Goal: Transaction & Acquisition: Purchase product/service

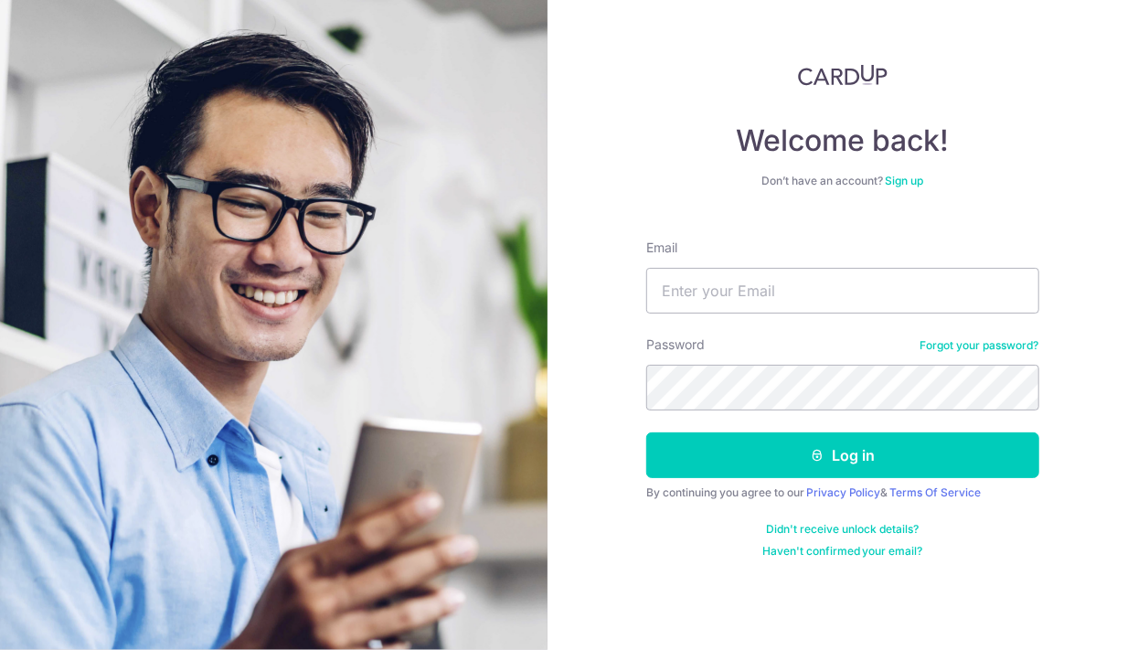
click at [721, 291] on input "Email" at bounding box center [842, 291] width 393 height 46
type input "Chershen.c@gmail.com"
click at [750, 443] on button "Log in" at bounding box center [842, 455] width 393 height 46
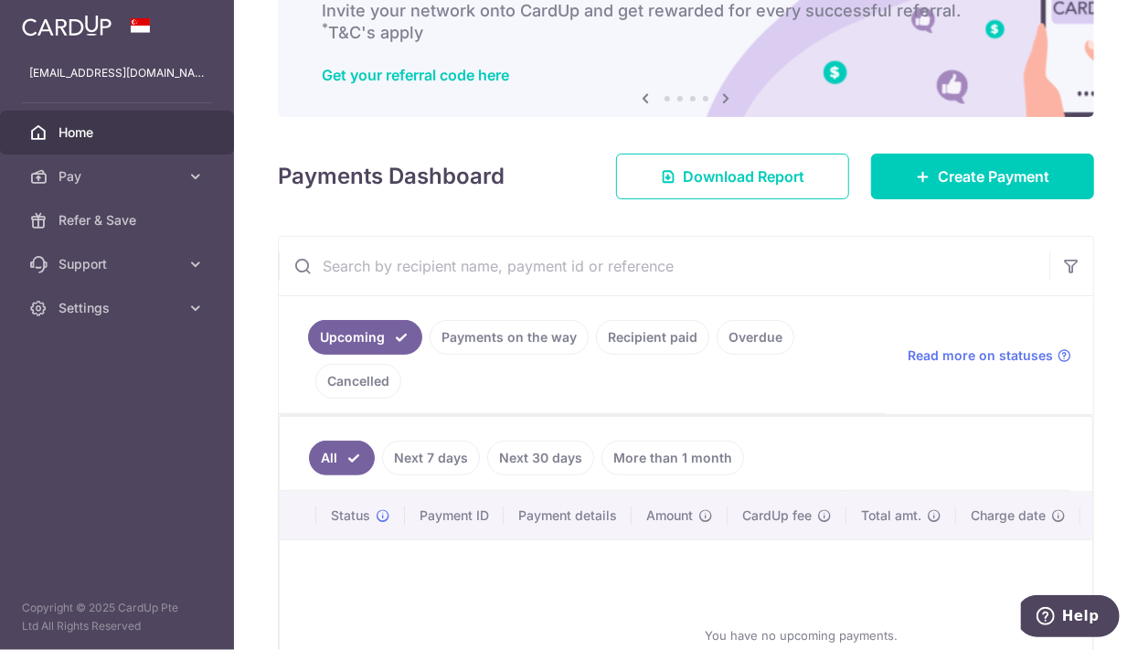
scroll to position [220, 0]
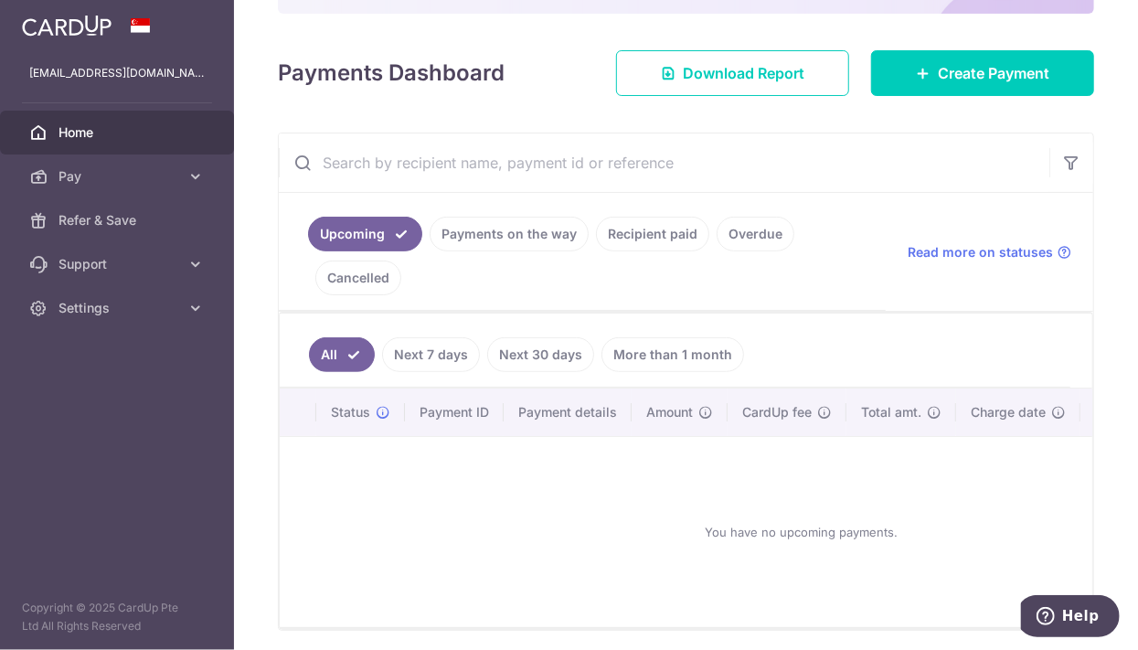
click at [112, 172] on span "Pay" at bounding box center [119, 176] width 121 height 18
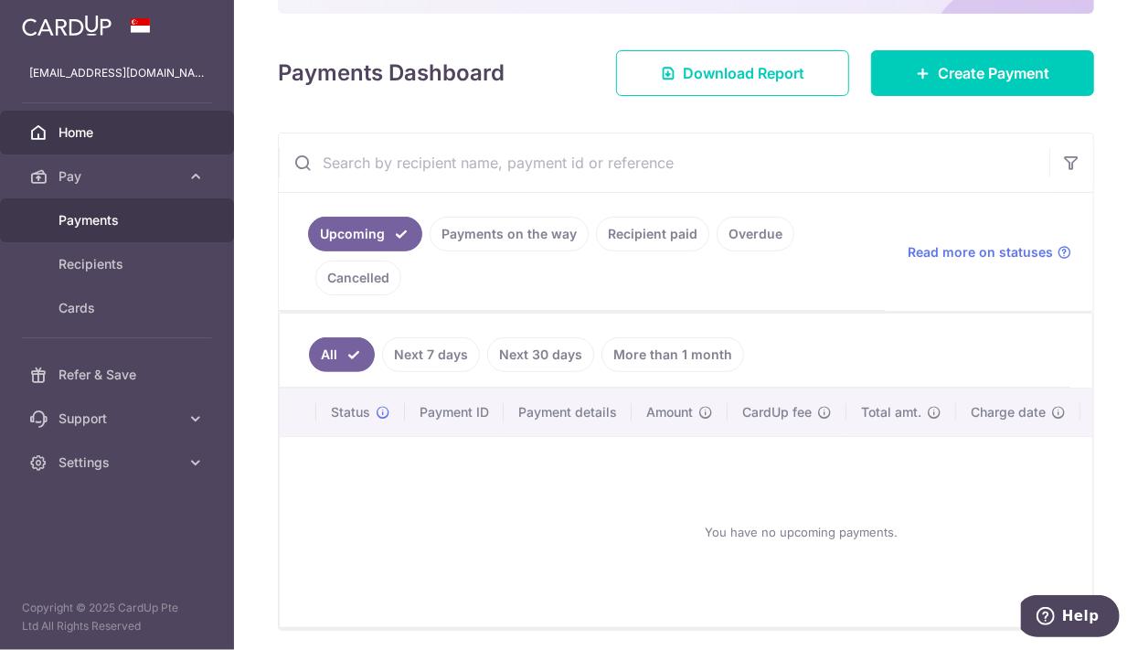
click at [147, 220] on span "Payments" at bounding box center [119, 220] width 121 height 18
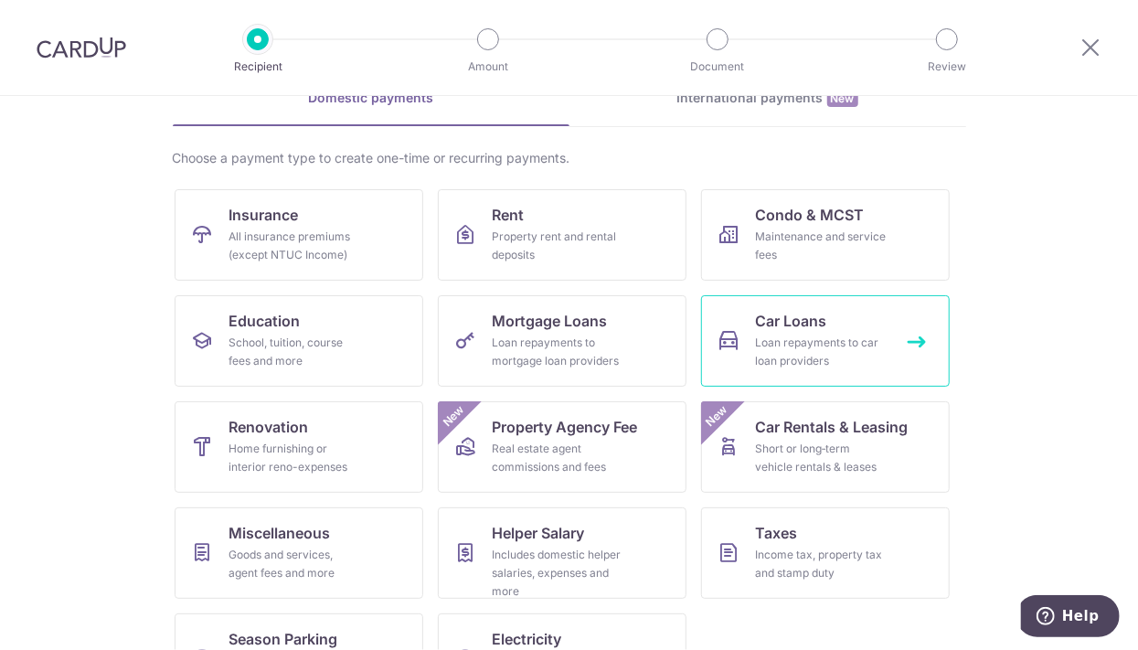
click at [826, 335] on div "Loan repayments to car loan providers" at bounding box center [822, 352] width 132 height 37
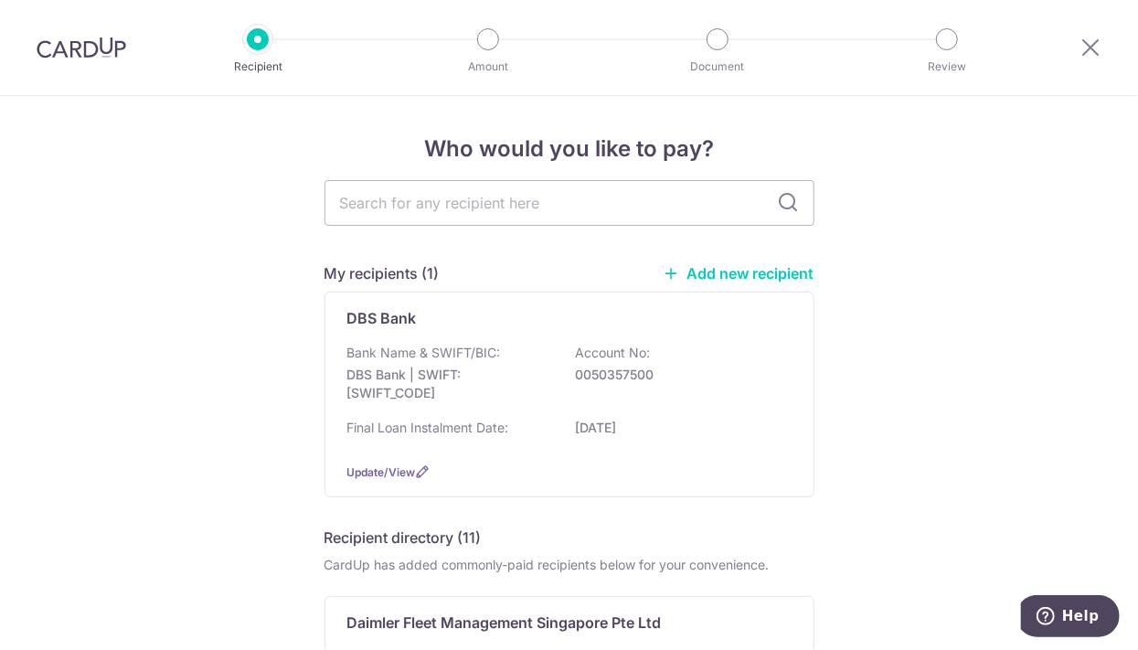
click at [677, 347] on div "Bank Name & SWIFT/BIC: DBS Bank | SWIFT: [SWIFT_CODE] Account No: 0050357500" at bounding box center [569, 378] width 444 height 68
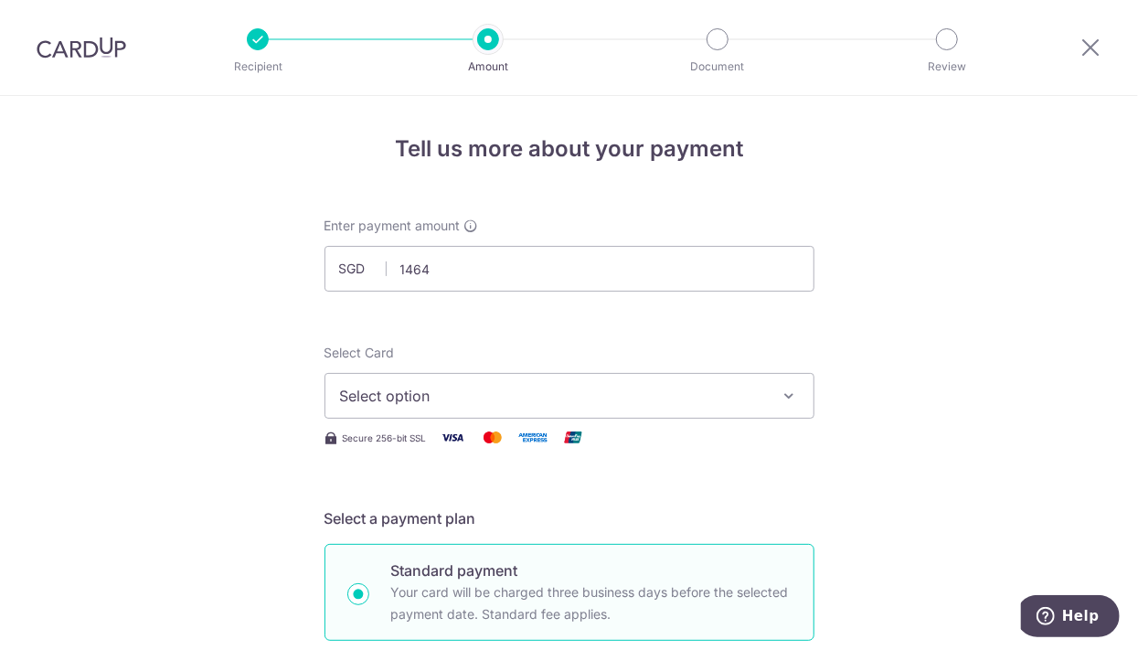
click at [677, 386] on span "Select option" at bounding box center [553, 396] width 426 height 22
type input "1,464.00"
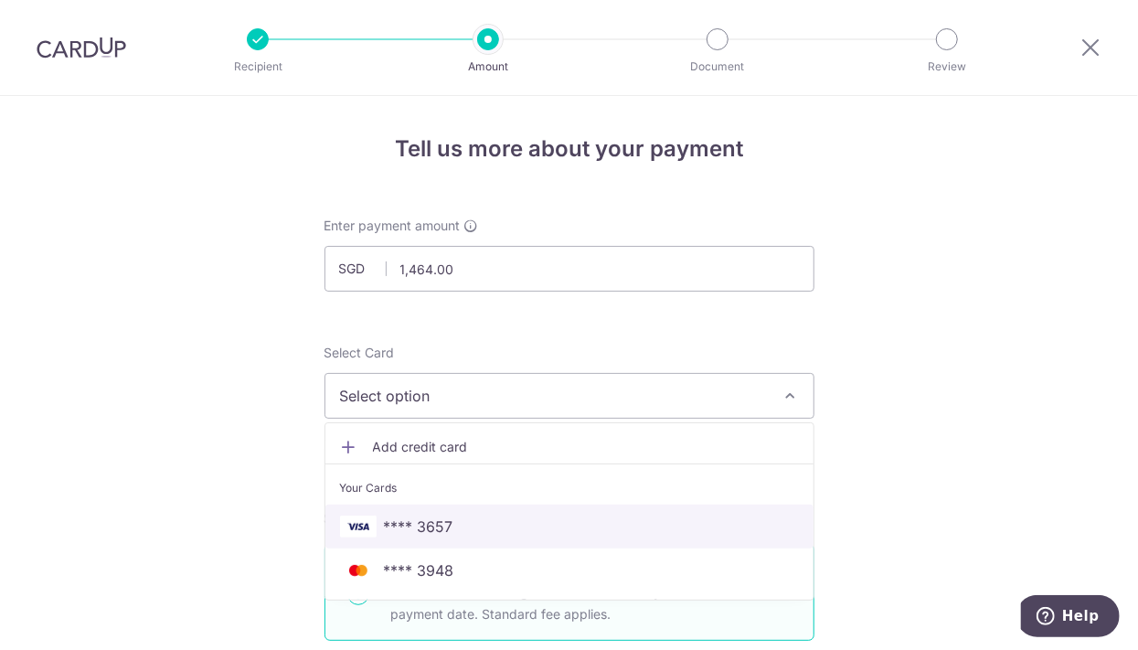
click at [634, 527] on span "**** 3657" at bounding box center [569, 527] width 459 height 22
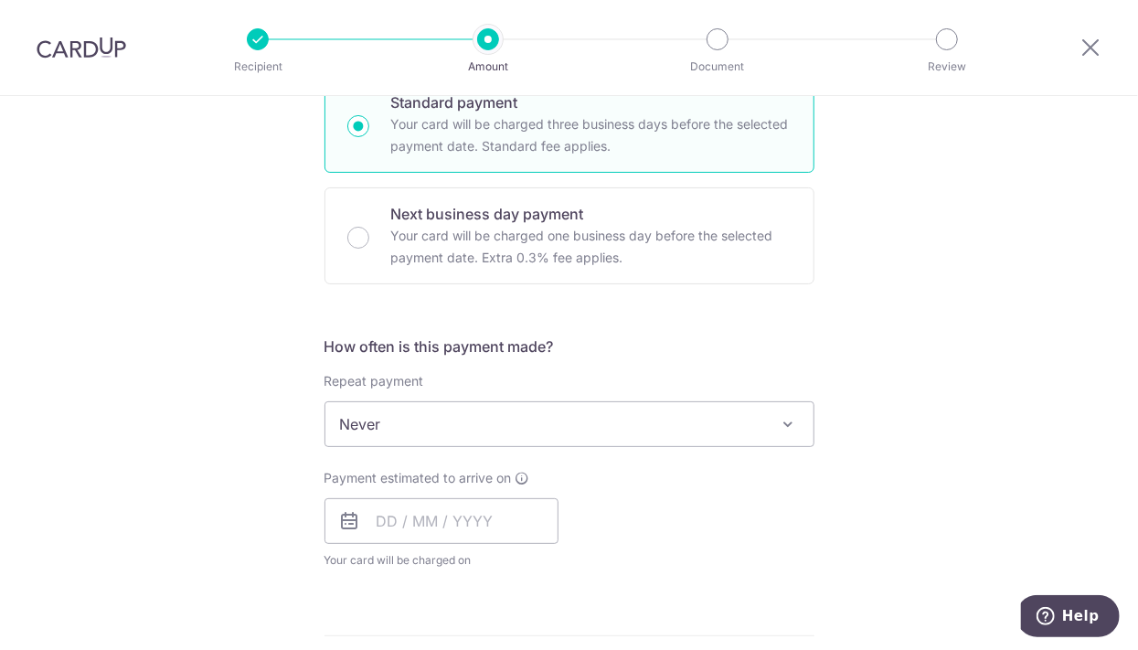
scroll to position [527, 0]
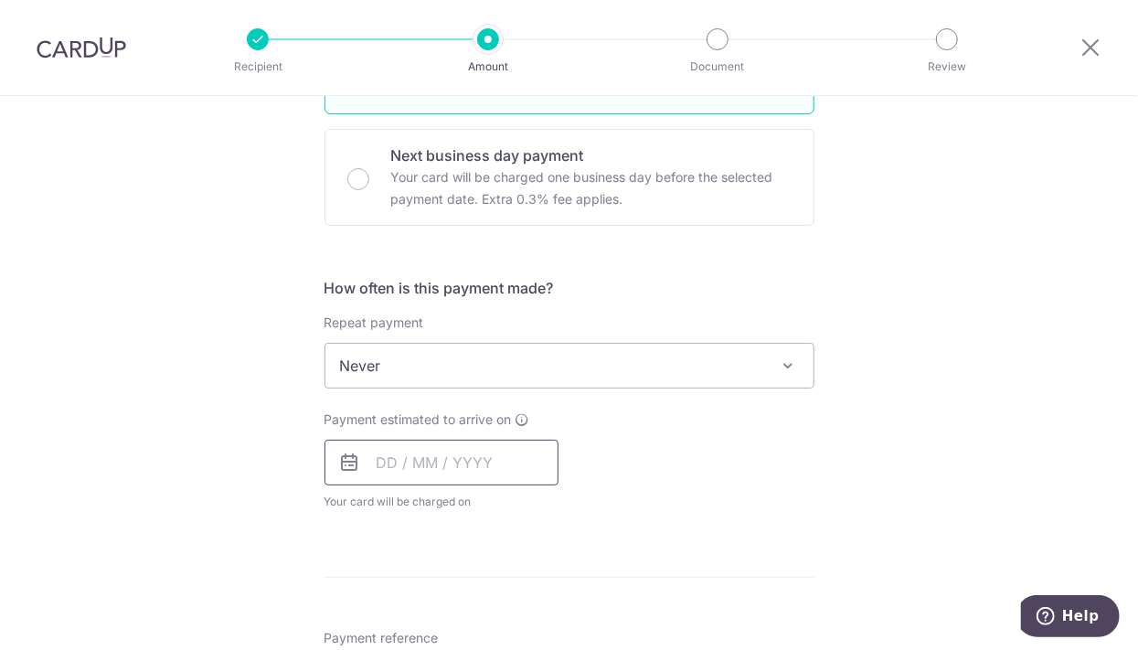
click at [471, 456] on input "text" at bounding box center [442, 463] width 234 height 46
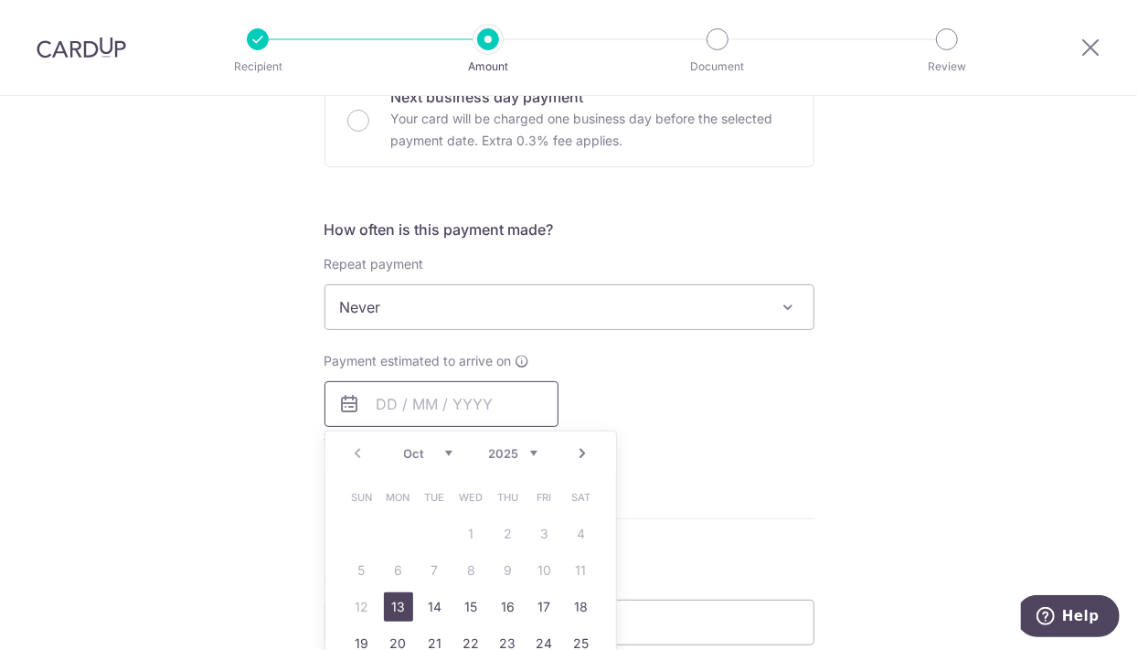
scroll to position [702, 0]
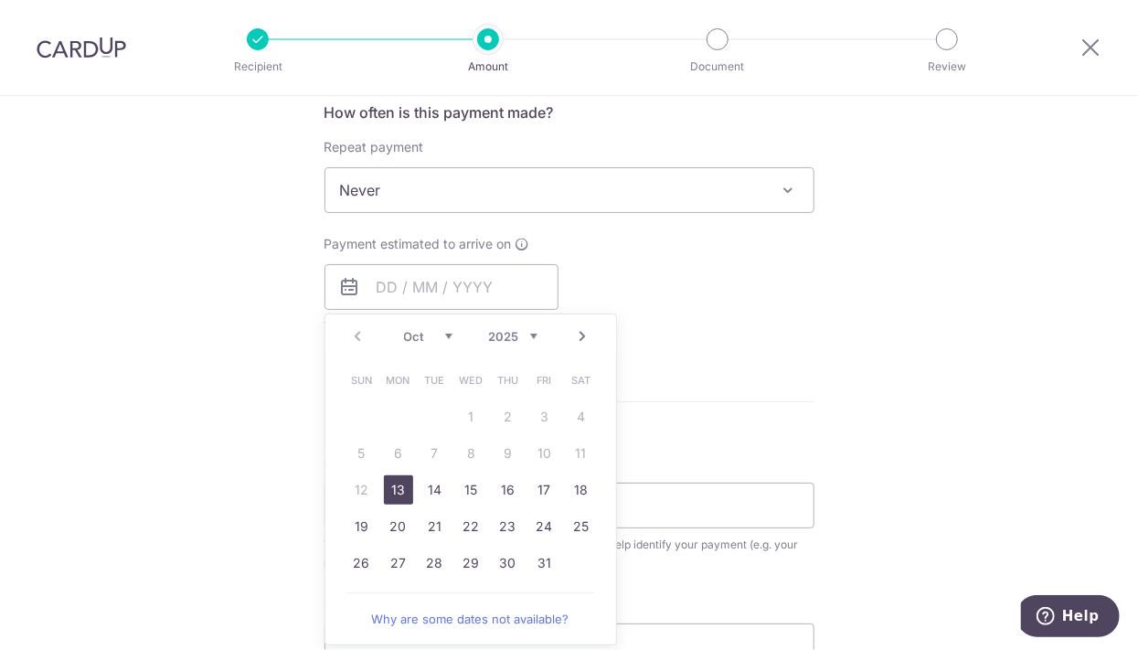
click at [395, 486] on link "13" at bounding box center [398, 489] width 29 height 29
type input "13/10/2025"
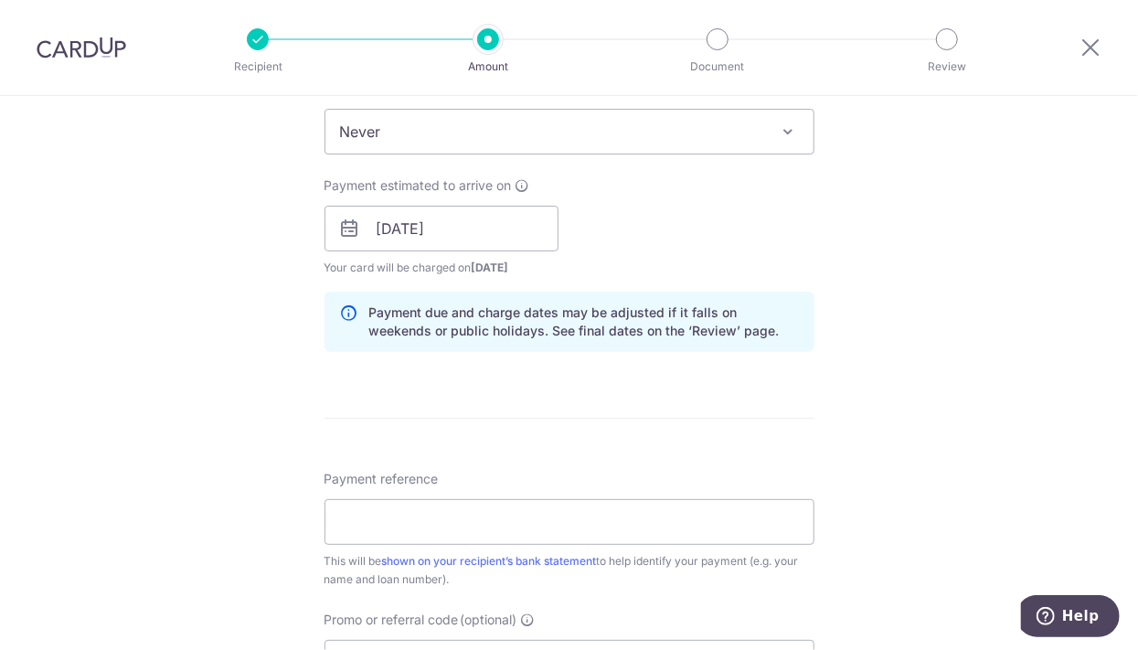
scroll to position [819, 0]
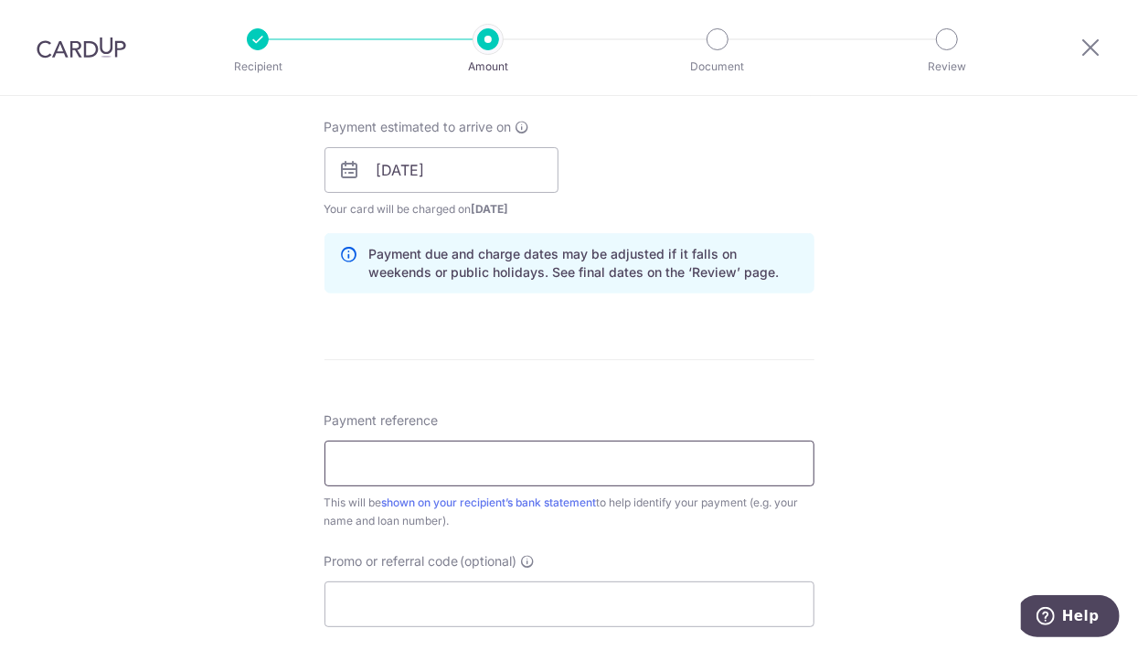
click at [687, 460] on input "Payment reference" at bounding box center [570, 464] width 490 height 46
type input "car loan payt"
click at [832, 324] on div "Tell us more about your payment Enter payment amount SGD 1,464.00 1464.00 Selec…" at bounding box center [569, 141] width 1138 height 1729
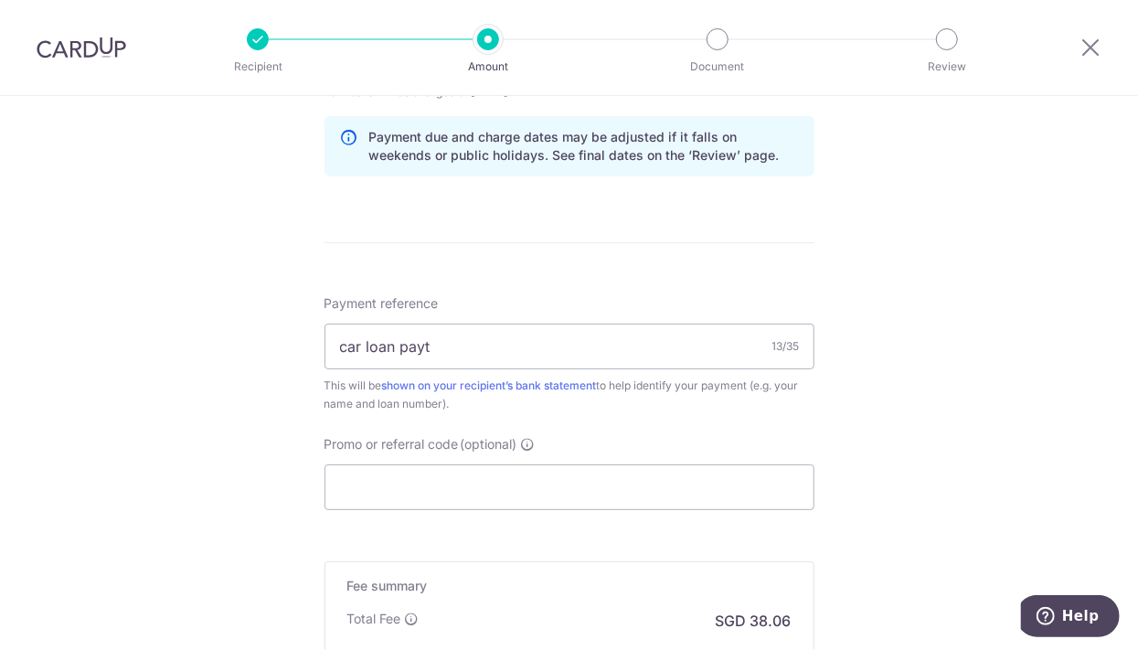
scroll to position [995, 0]
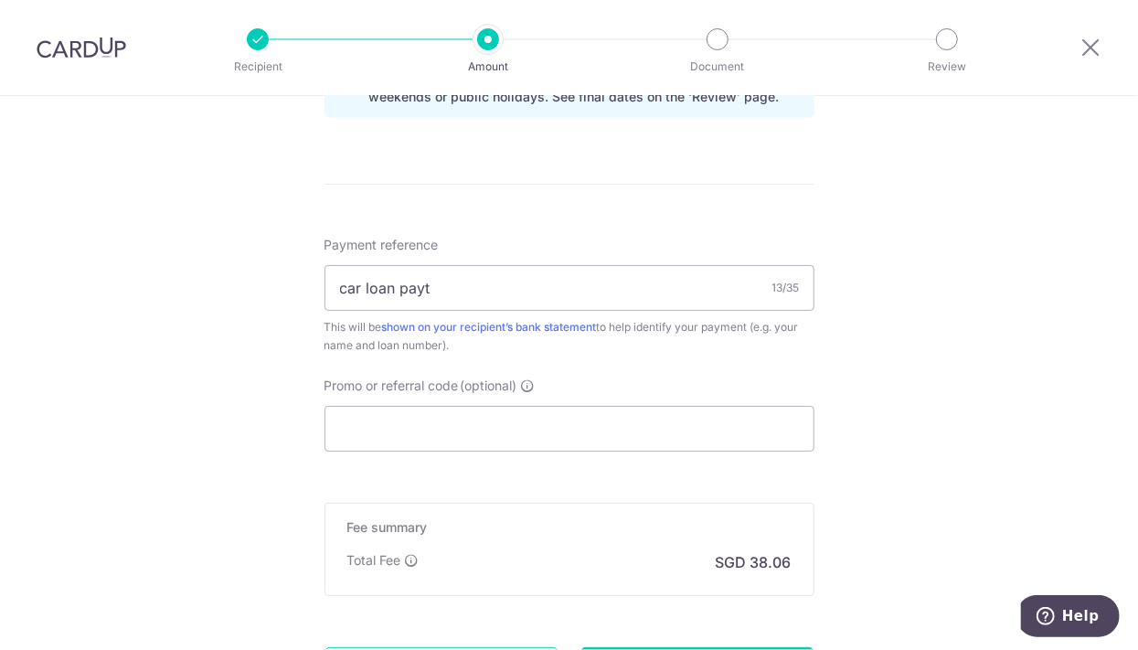
click at [1038, 0] on html "Recipient Amount Document Review Tell us more about your payment Enter payment …" at bounding box center [569, 325] width 1138 height 650
click at [540, 419] on input "Promo or referral code (optional)" at bounding box center [570, 429] width 490 height 46
paste input "OCBC90NV"
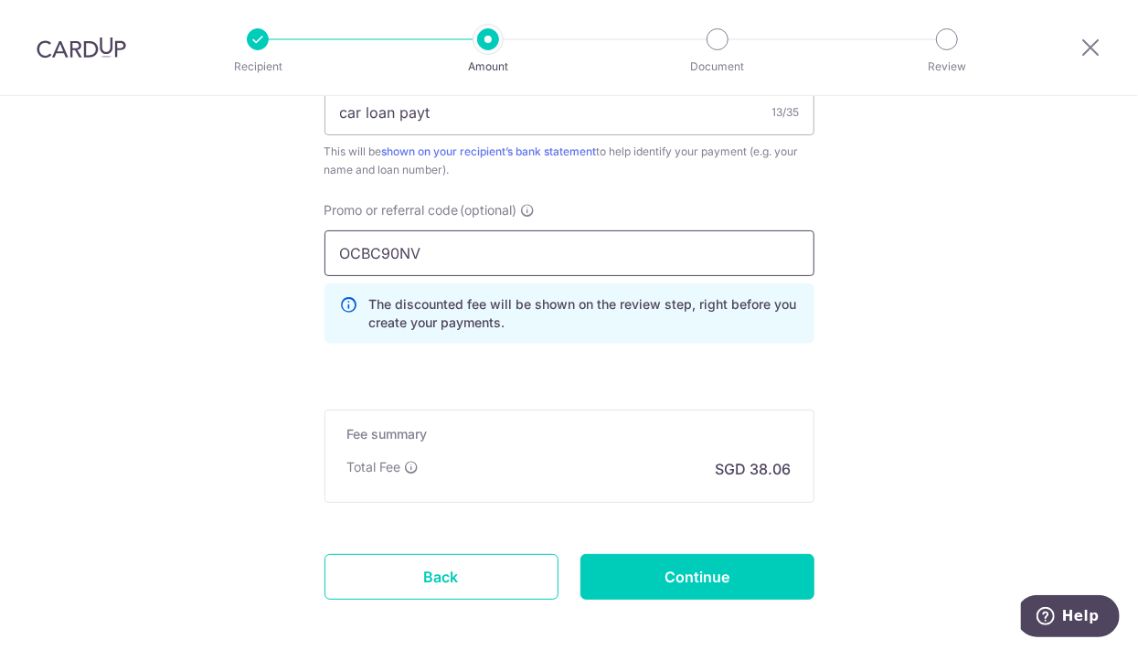
scroll to position [1186, 0]
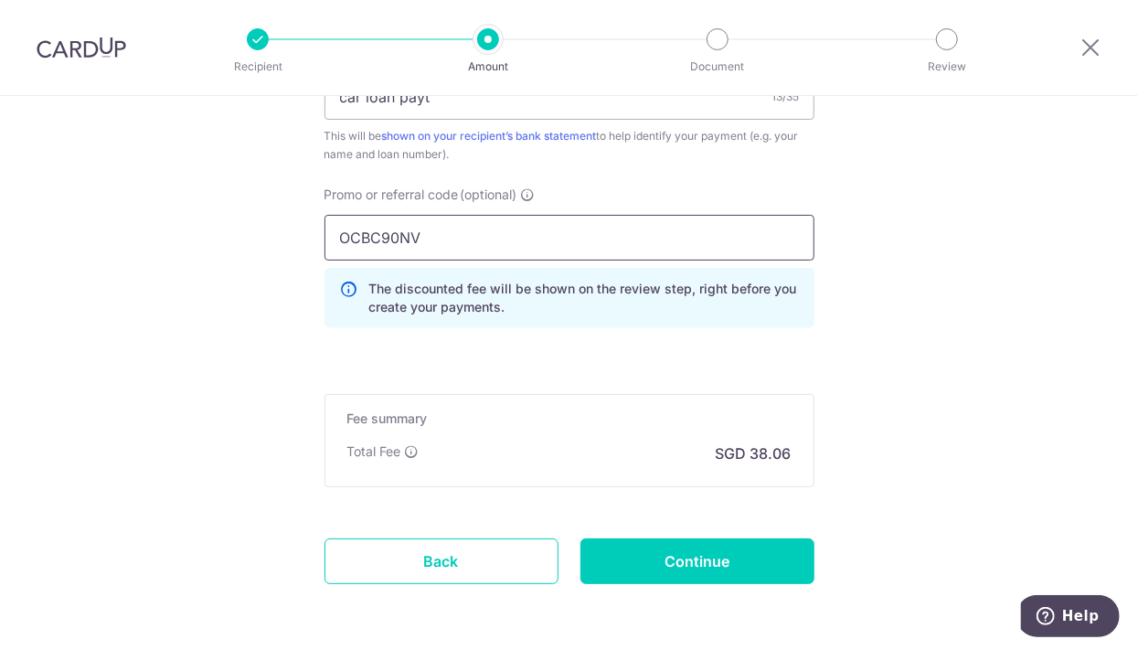
type input "OCBC90NV"
click at [747, 566] on input "Continue" at bounding box center [697, 561] width 234 height 46
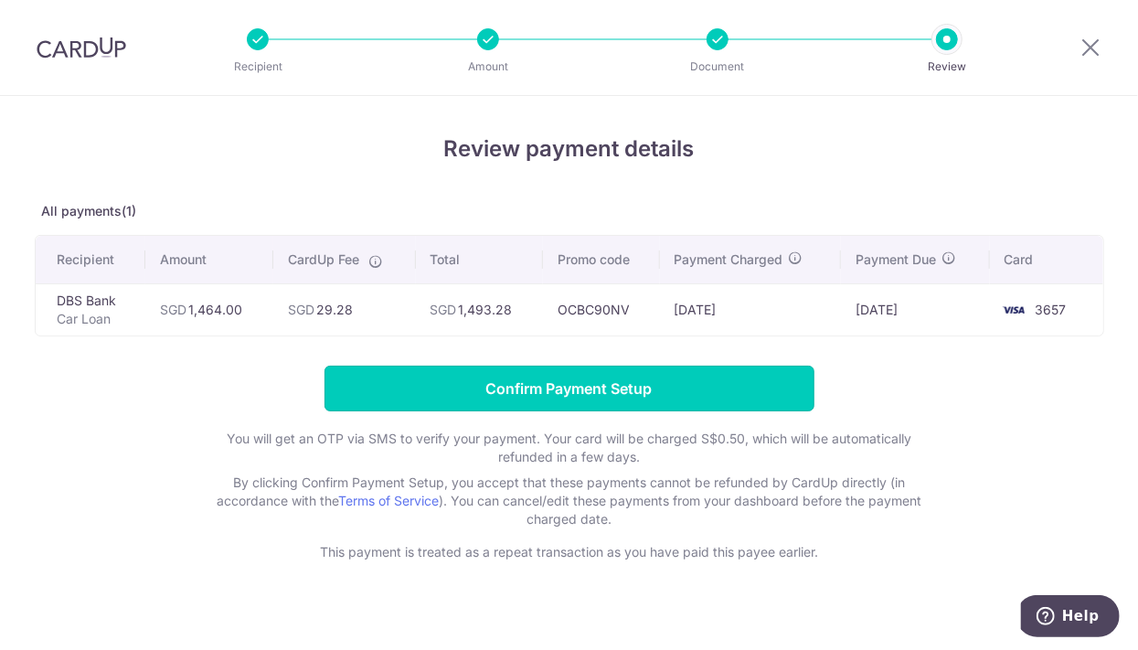
click at [672, 377] on input "Confirm Payment Setup" at bounding box center [570, 389] width 490 height 46
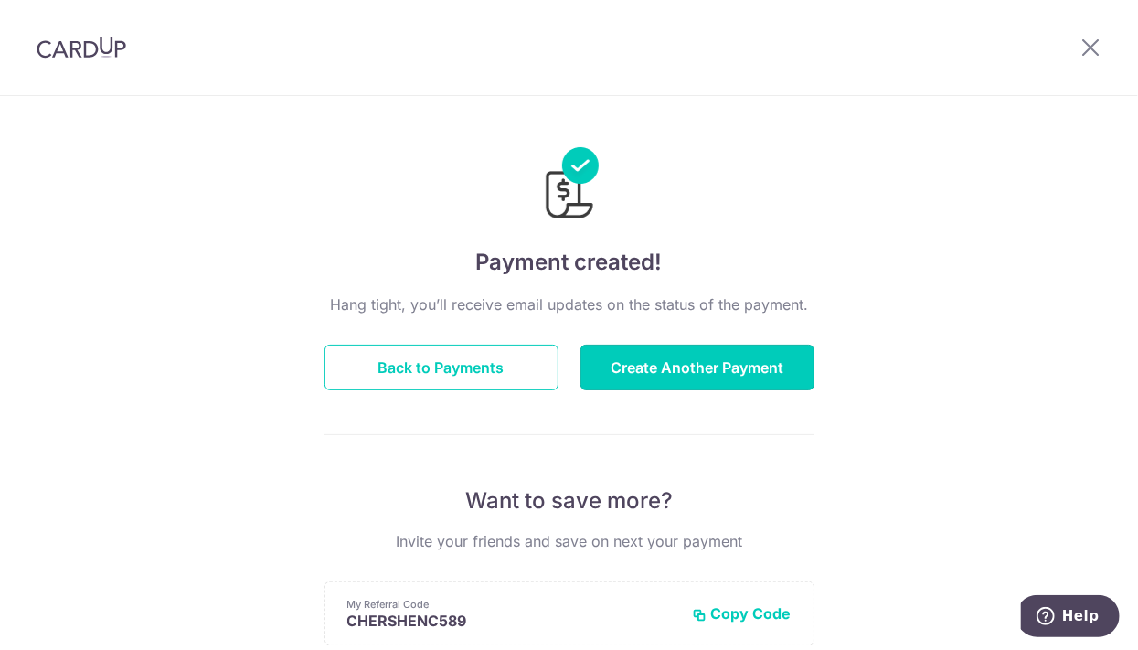
click at [642, 372] on button "Create Another Payment" at bounding box center [697, 368] width 234 height 46
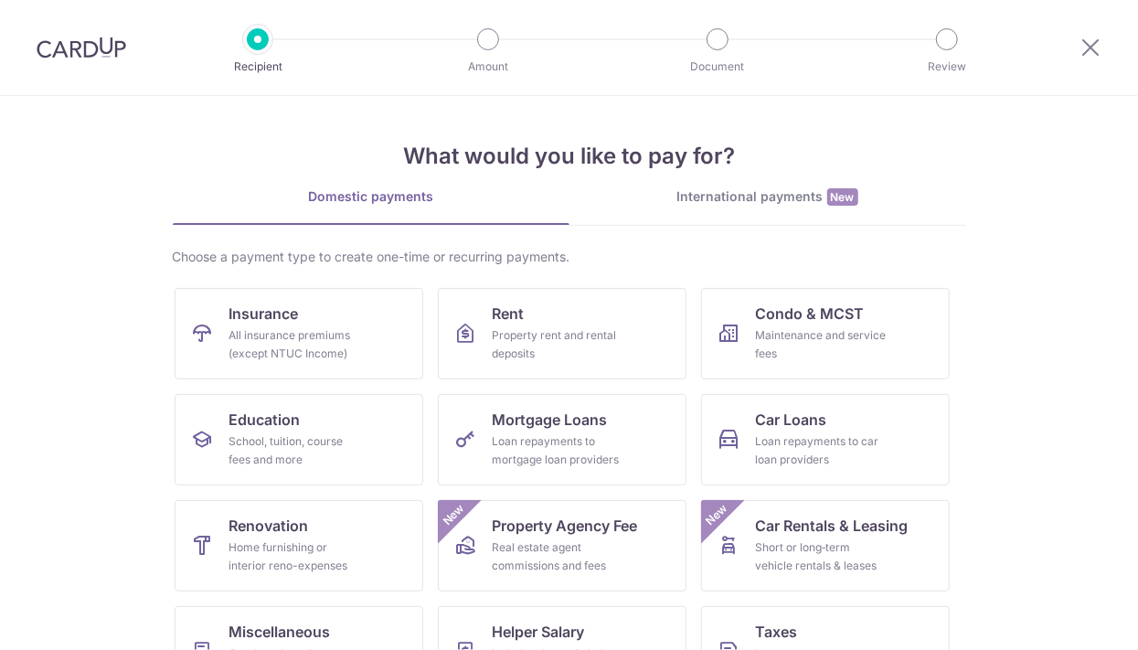
click at [584, 421] on span "Mortgage Loans" at bounding box center [550, 420] width 115 height 22
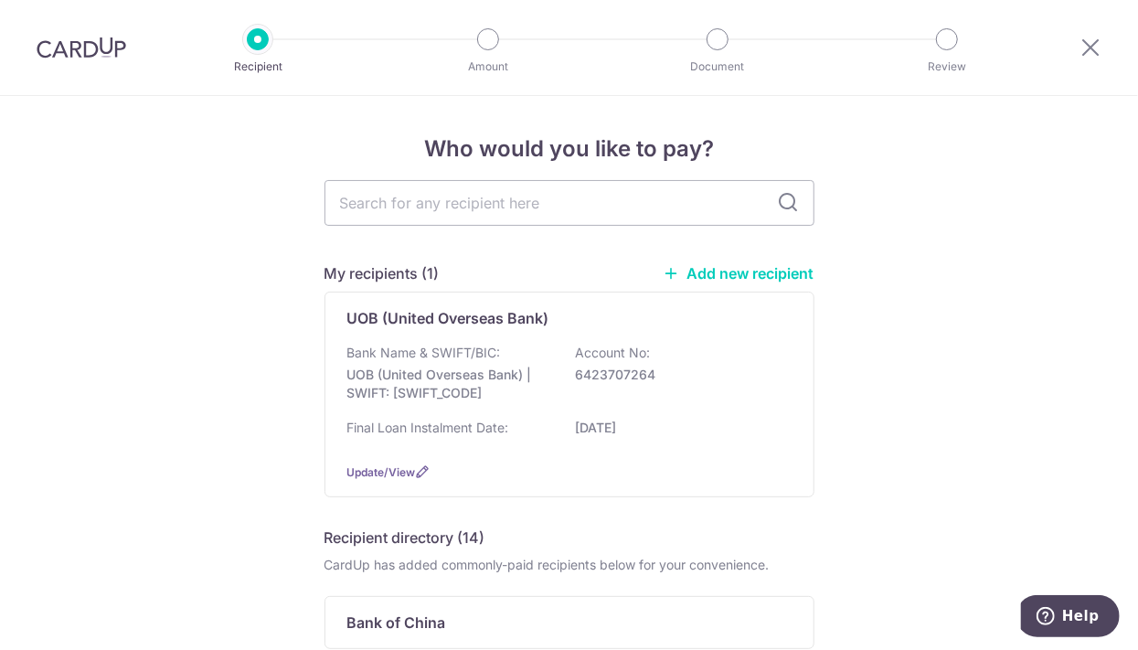
click at [656, 373] on p "6423707264" at bounding box center [678, 375] width 205 height 18
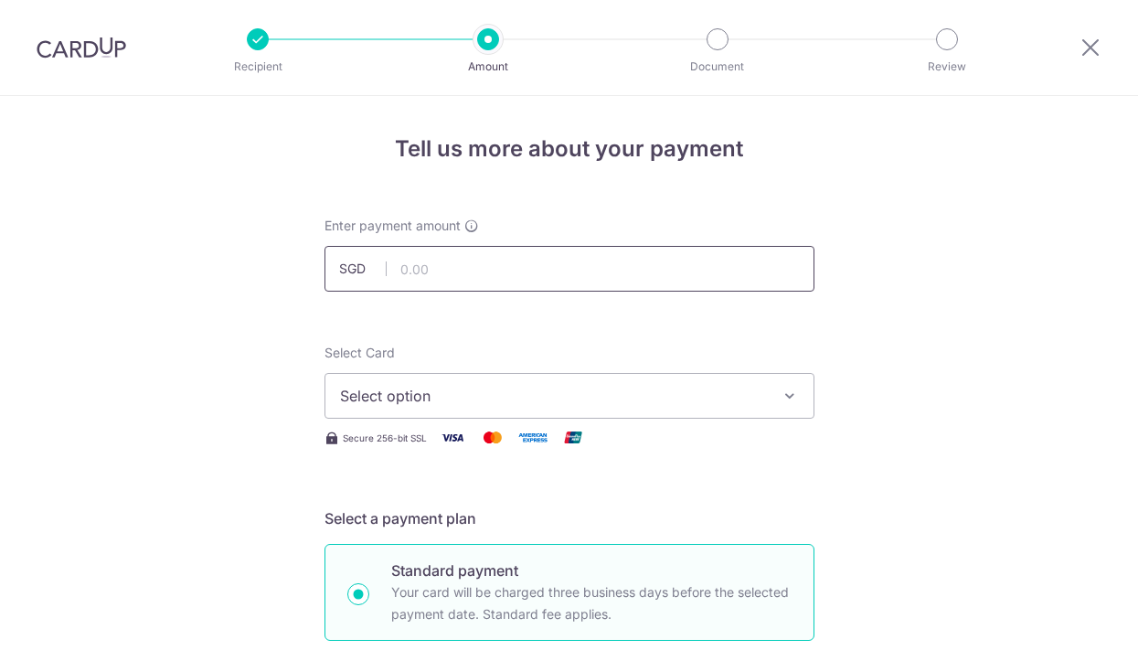
click at [445, 261] on input "text" at bounding box center [570, 269] width 490 height 46
type input "1,686.84"
drag, startPoint x: 0, startPoint y: 0, endPoint x: 445, endPoint y: 388, distance: 590.3
click at [445, 388] on button "Select option" at bounding box center [570, 396] width 490 height 46
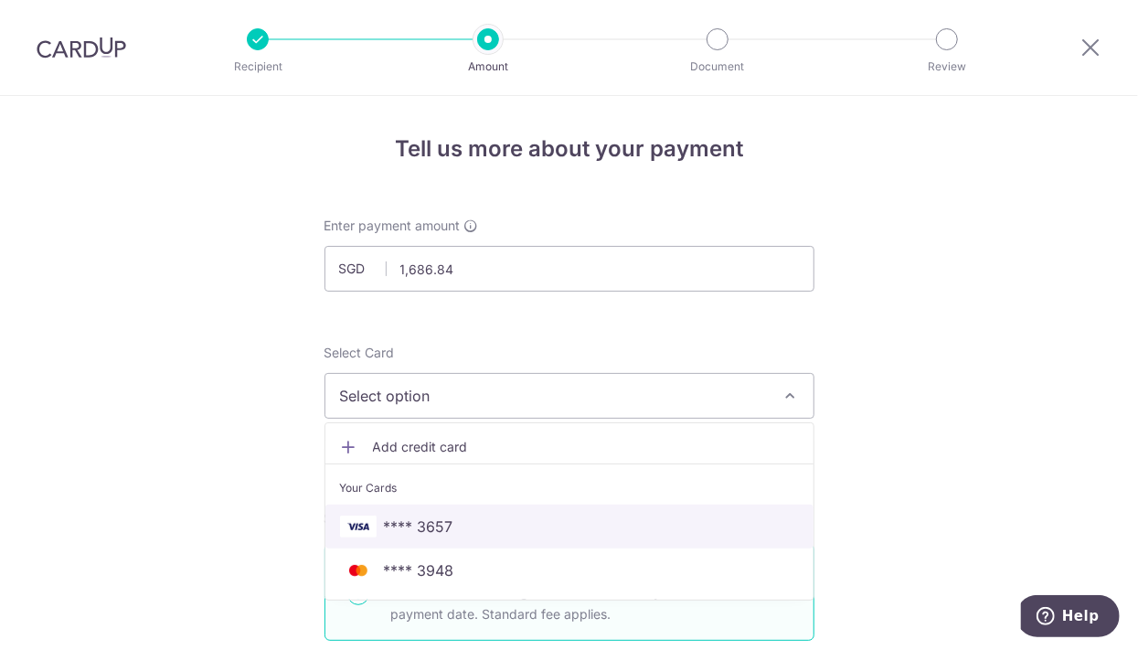
click at [516, 518] on span "**** 3657" at bounding box center [569, 527] width 459 height 22
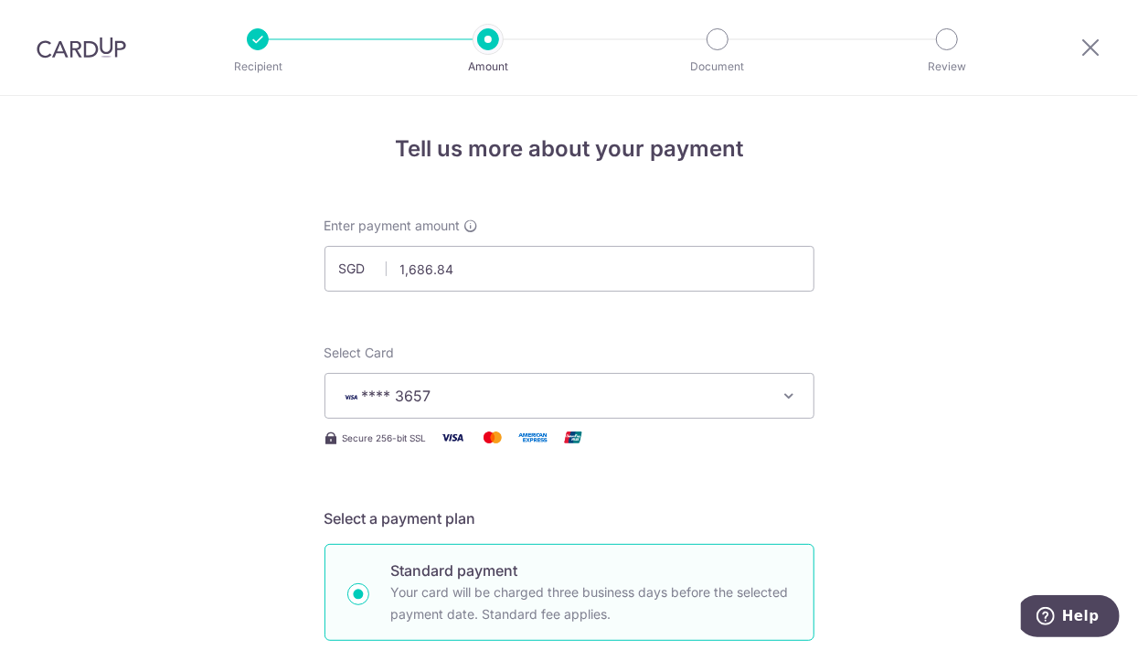
drag, startPoint x: 445, startPoint y: 388, endPoint x: 853, endPoint y: 450, distance: 412.4
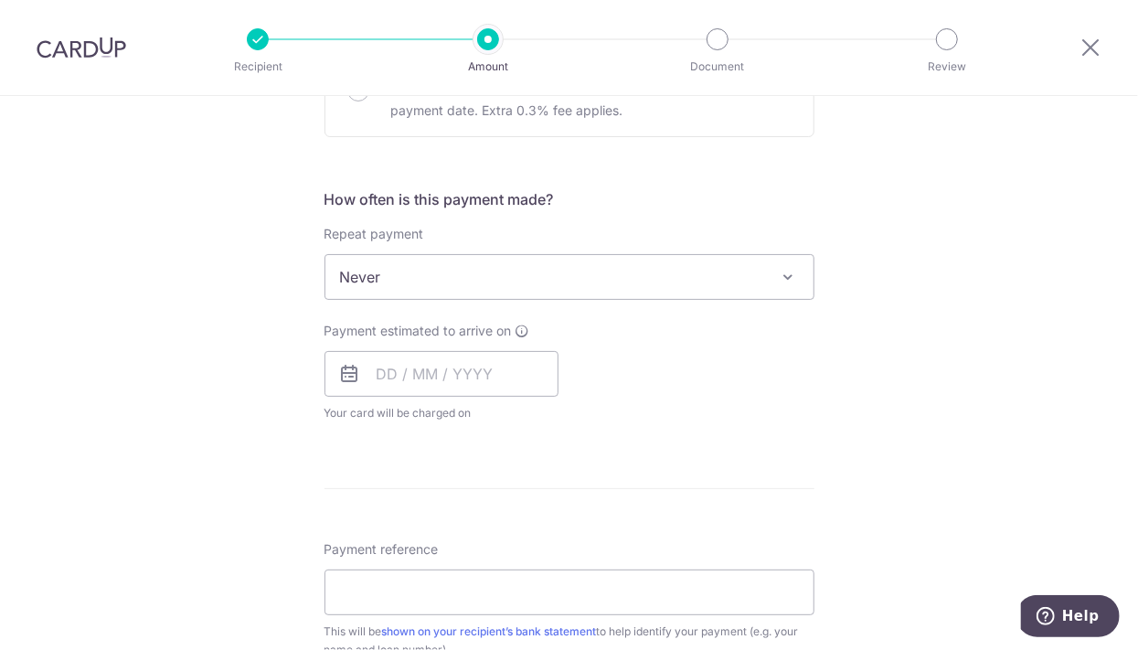
scroll to position [674, 0]
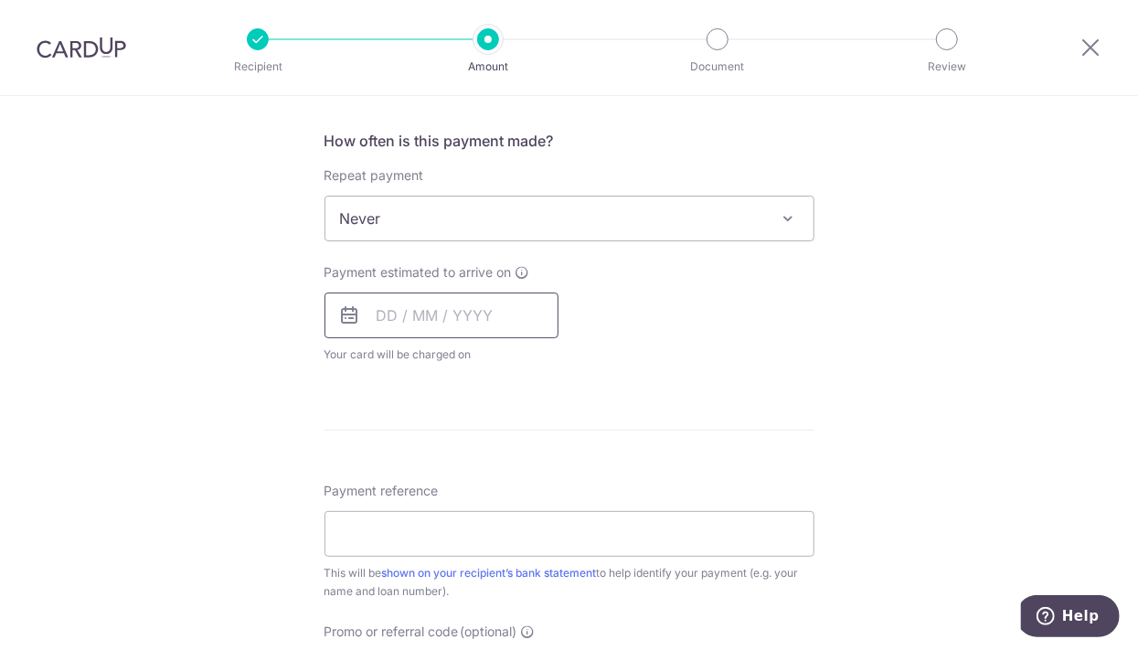
click at [486, 307] on input "text" at bounding box center [442, 316] width 234 height 46
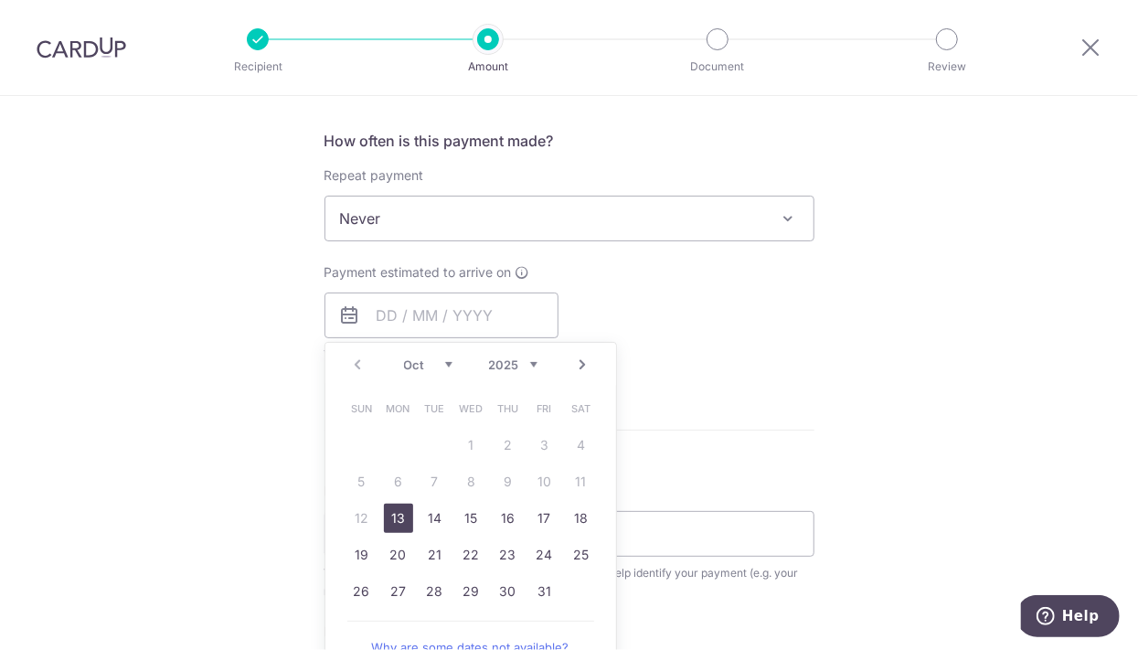
click at [395, 523] on link "13" at bounding box center [398, 518] width 29 height 29
type input "13/10/2025"
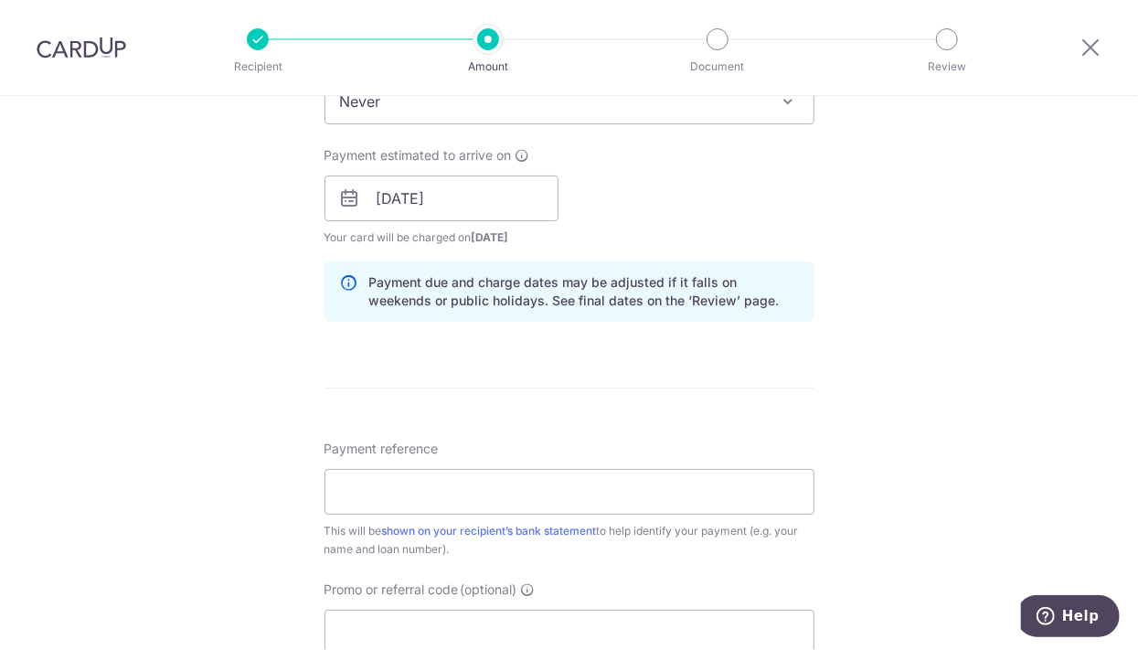
scroll to position [849, 0]
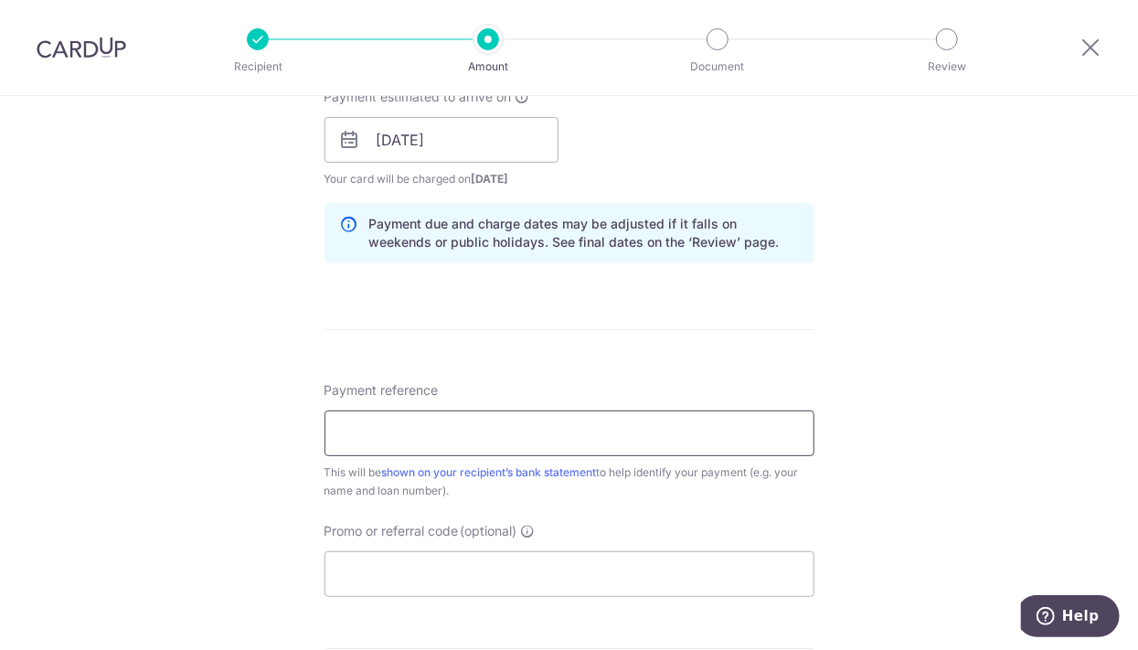
click at [655, 420] on input "Payment reference" at bounding box center [570, 433] width 490 height 46
type input "Payt for ppty"
click at [250, 352] on div "Tell us more about your payment Enter payment amount SGD 1,686.84 1686.84 Selec…" at bounding box center [569, 111] width 1138 height 1729
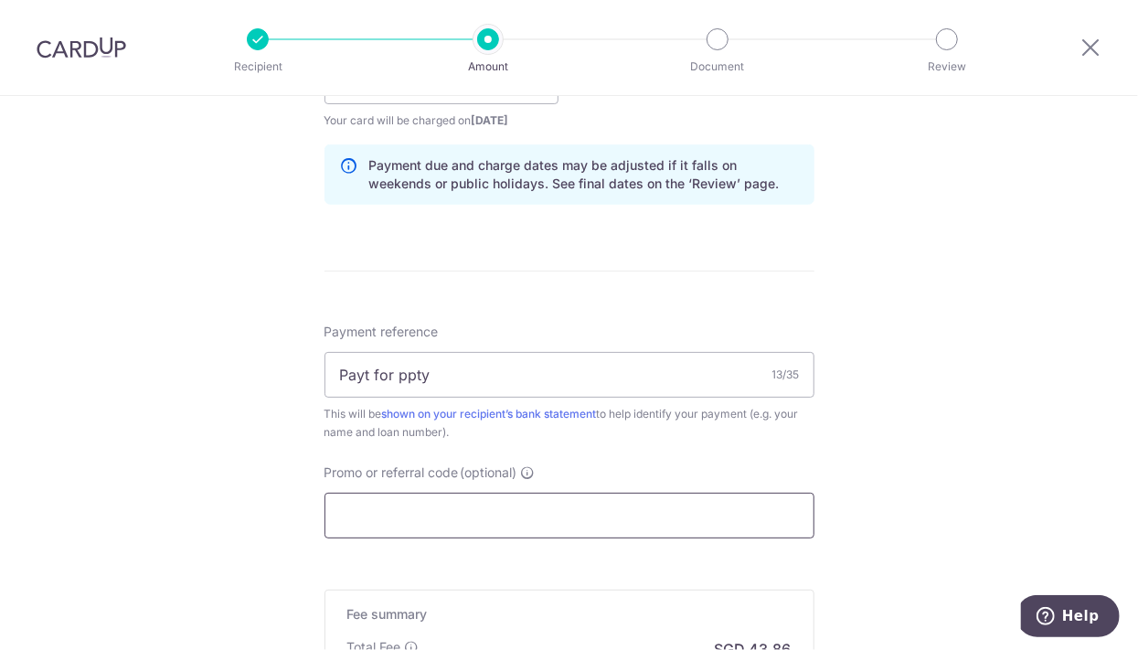
click at [496, 510] on input "Promo or referral code (optional)" at bounding box center [570, 516] width 490 height 46
paste input "OCBC90NV"
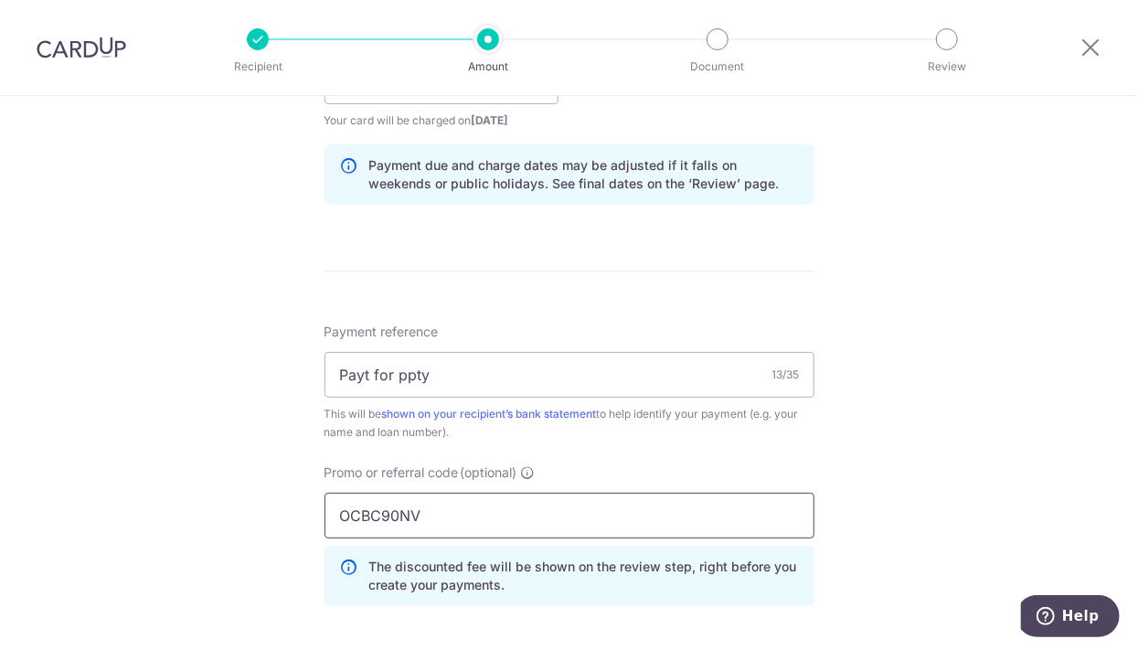
type input "OCBC90NV"
drag, startPoint x: 853, startPoint y: 450, endPoint x: 292, endPoint y: 454, distance: 561.3
click at [292, 454] on div "Tell us more about your payment Enter payment amount SGD 1,686.84 1686.84 Selec…" at bounding box center [569, 93] width 1138 height 1811
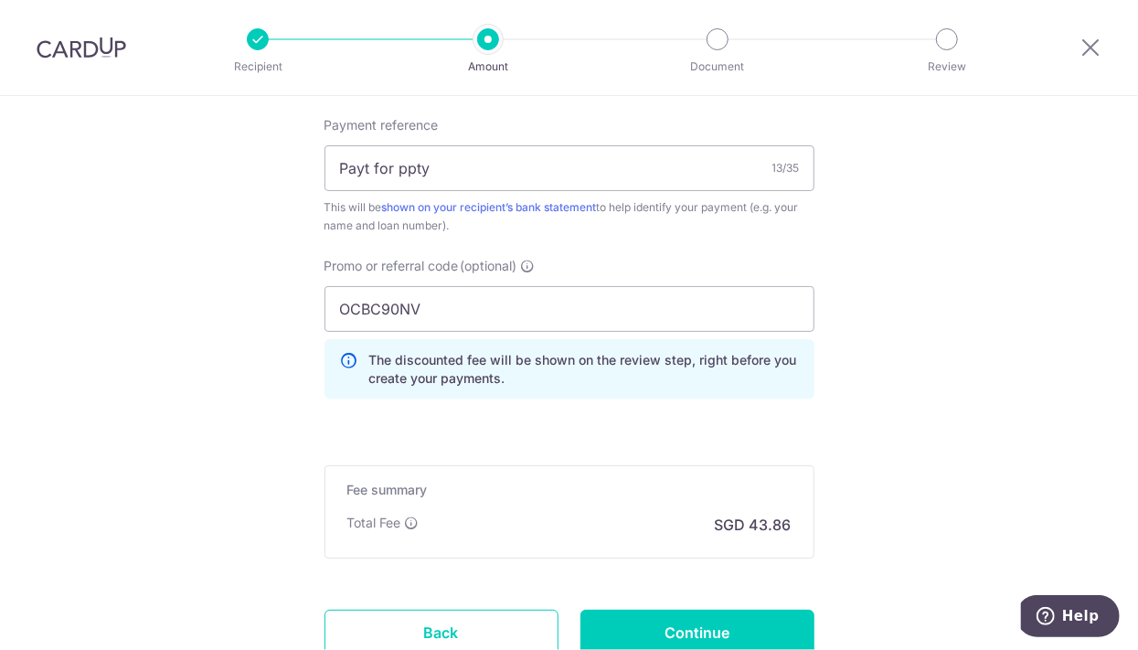
scroll to position [1186, 0]
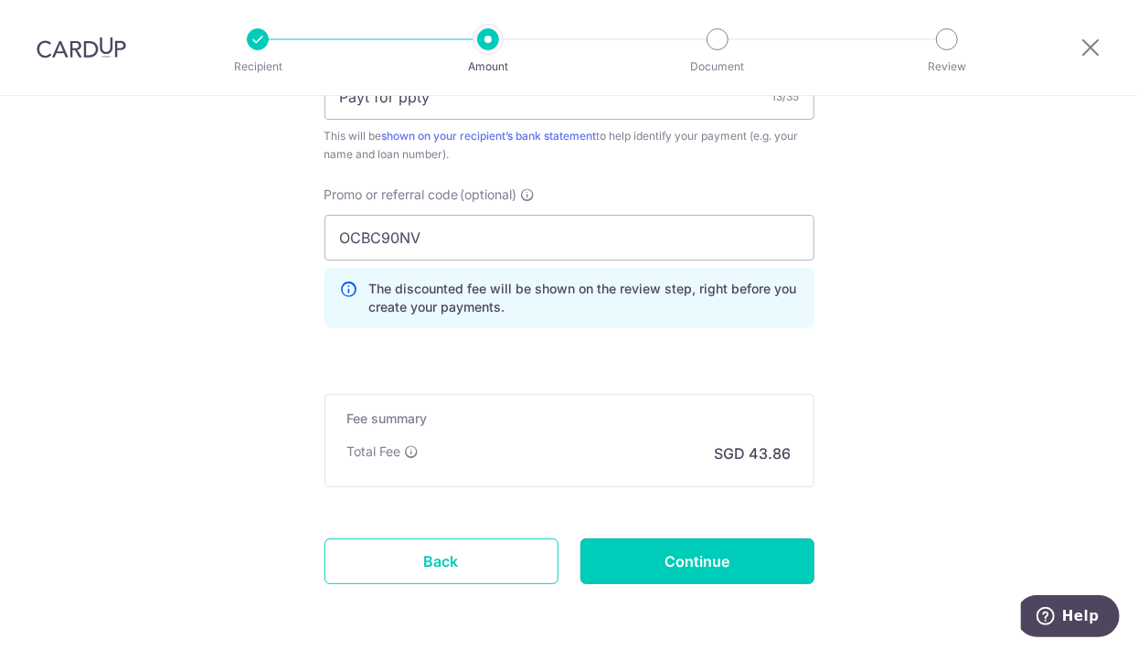
click at [645, 549] on input "Continue" at bounding box center [697, 561] width 234 height 46
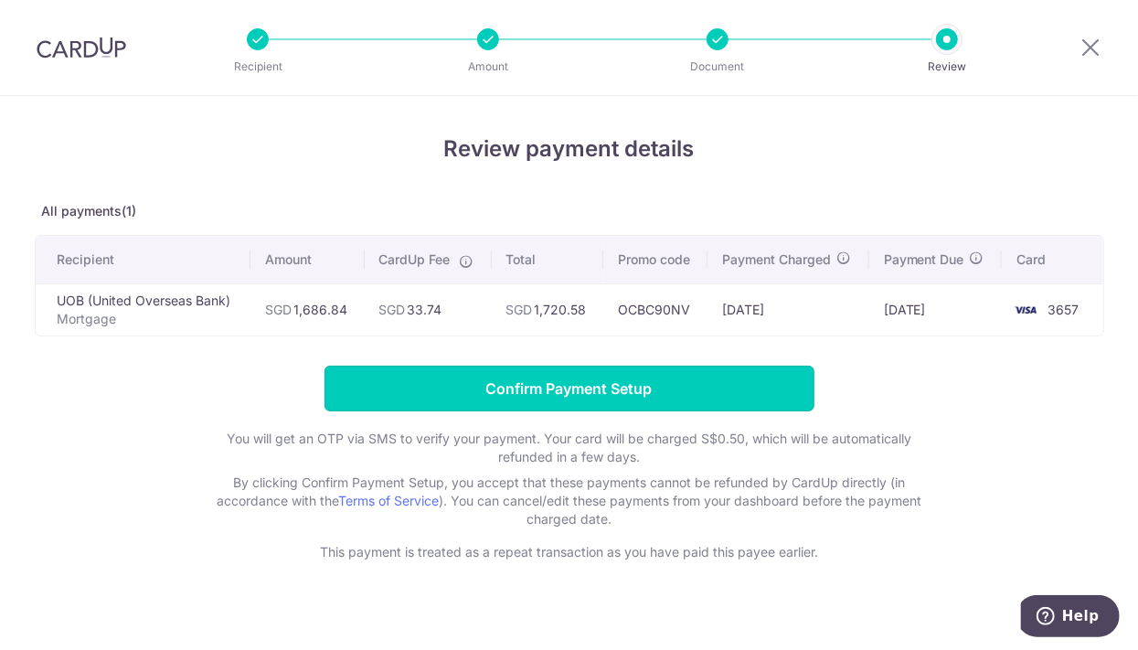
click at [620, 390] on input "Confirm Payment Setup" at bounding box center [570, 389] width 490 height 46
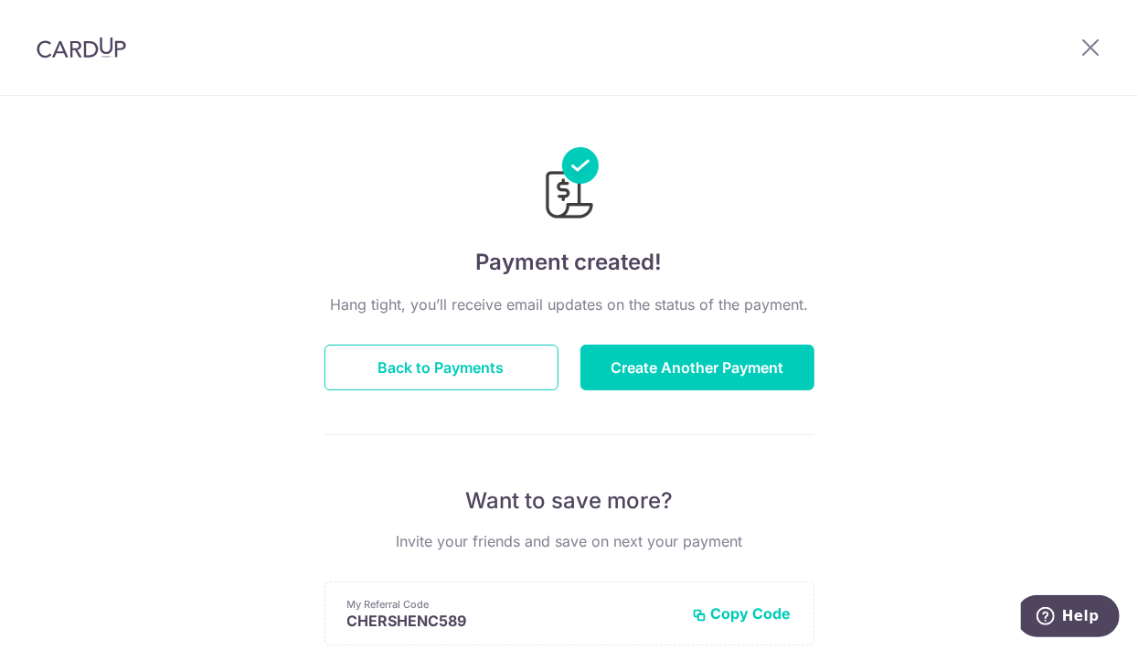
click at [620, 390] on div "Hang tight, you’ll receive email updates on the status of the payment. Back to …" at bounding box center [570, 639] width 490 height 693
click at [1088, 44] on icon at bounding box center [1091, 47] width 22 height 23
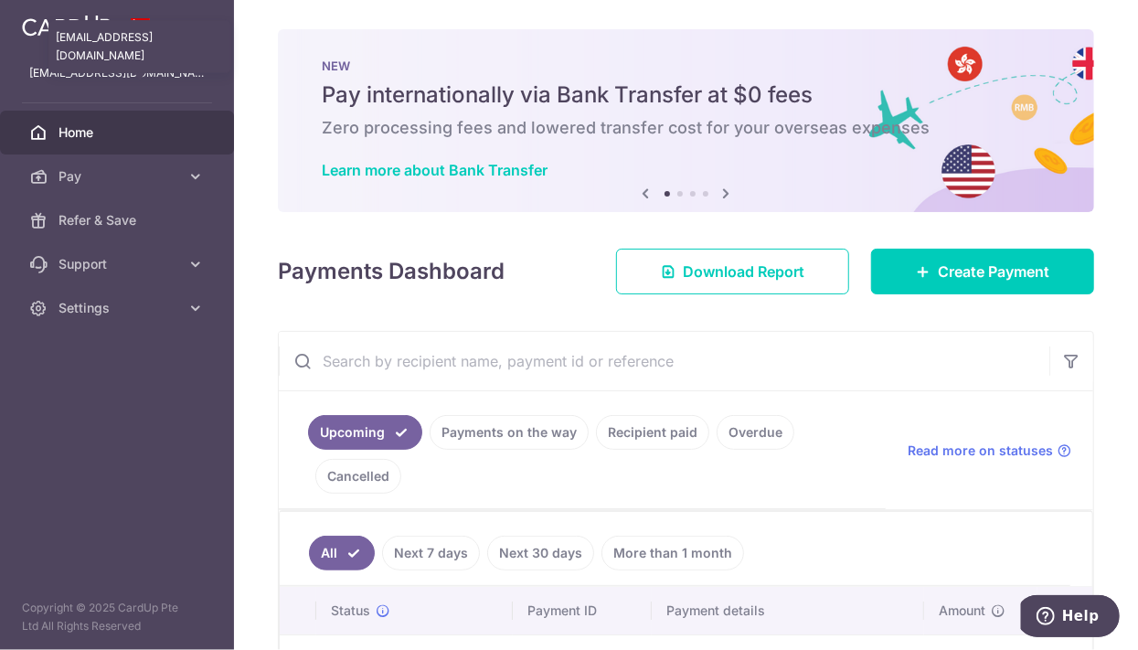
click at [125, 75] on p "chershen.c@gmail.com" at bounding box center [117, 73] width 176 height 18
click at [68, 269] on span "Support" at bounding box center [119, 264] width 121 height 18
click at [80, 423] on span "Settings" at bounding box center [119, 419] width 121 height 18
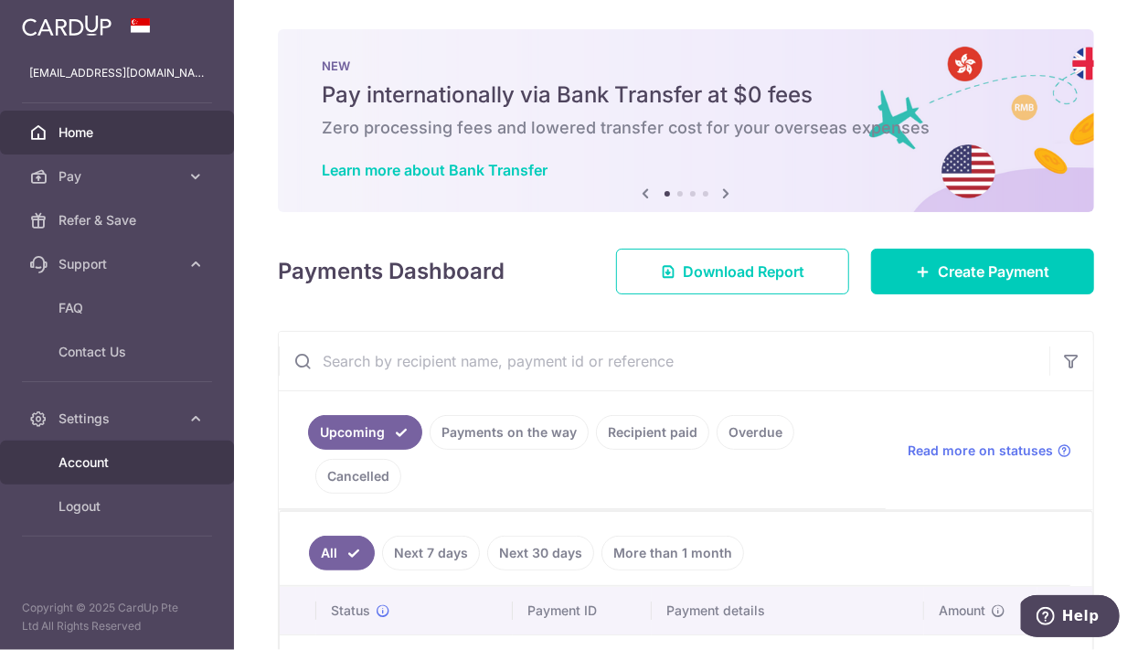
click at [95, 465] on span "Account" at bounding box center [119, 462] width 121 height 18
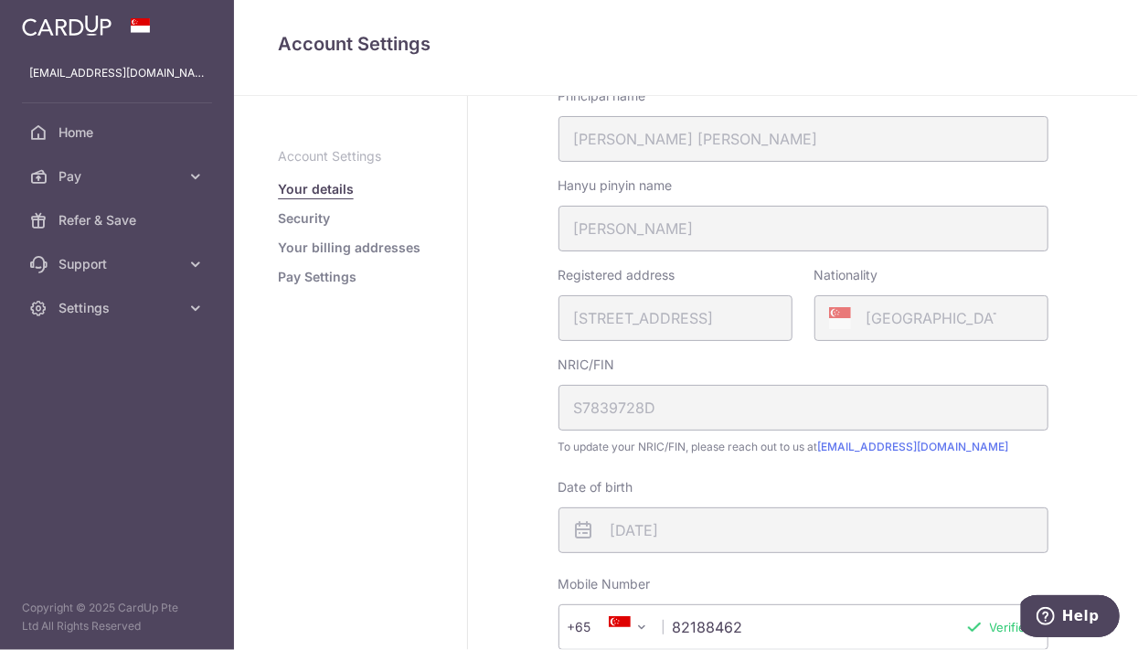
scroll to position [293, 0]
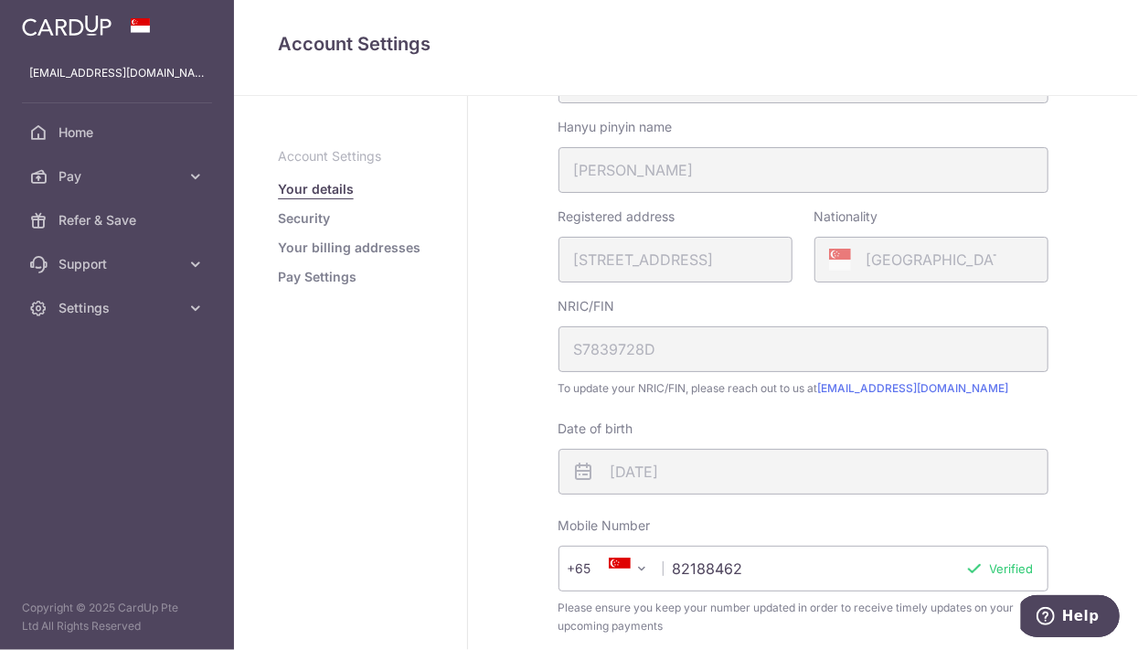
click at [750, 567] on input "82188462" at bounding box center [804, 569] width 490 height 46
type input "96222622"
click at [1019, 573] on button "Verify" at bounding box center [1016, 568] width 36 height 18
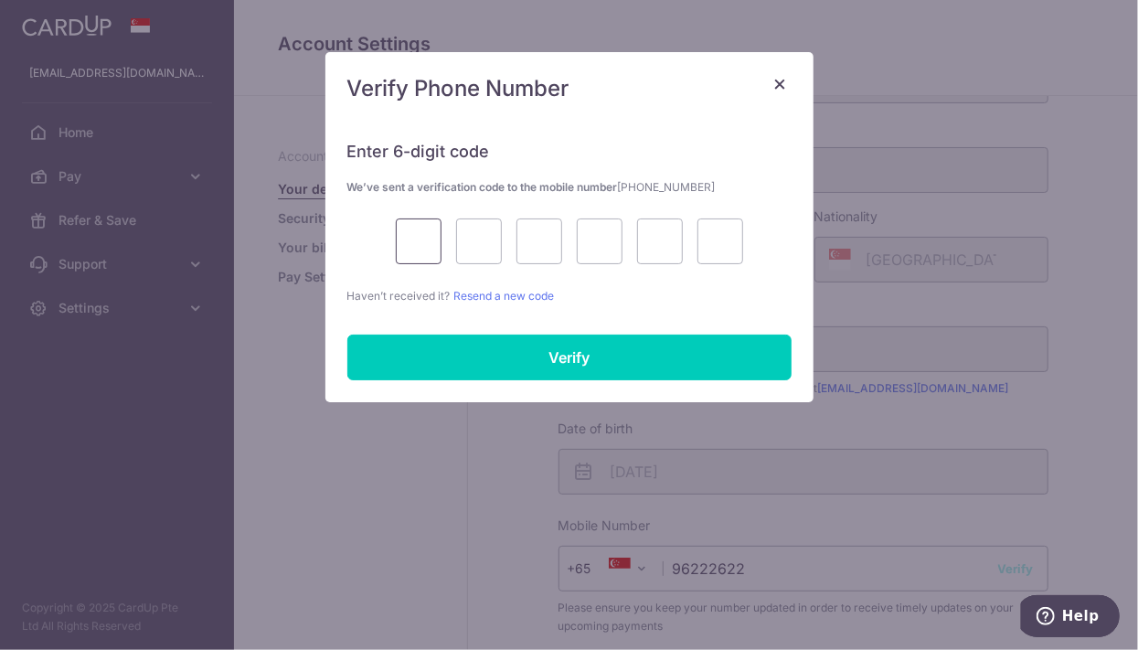
click at [424, 252] on input "text" at bounding box center [419, 241] width 46 height 46
type input "8"
type input "5"
type input "0"
type input "7"
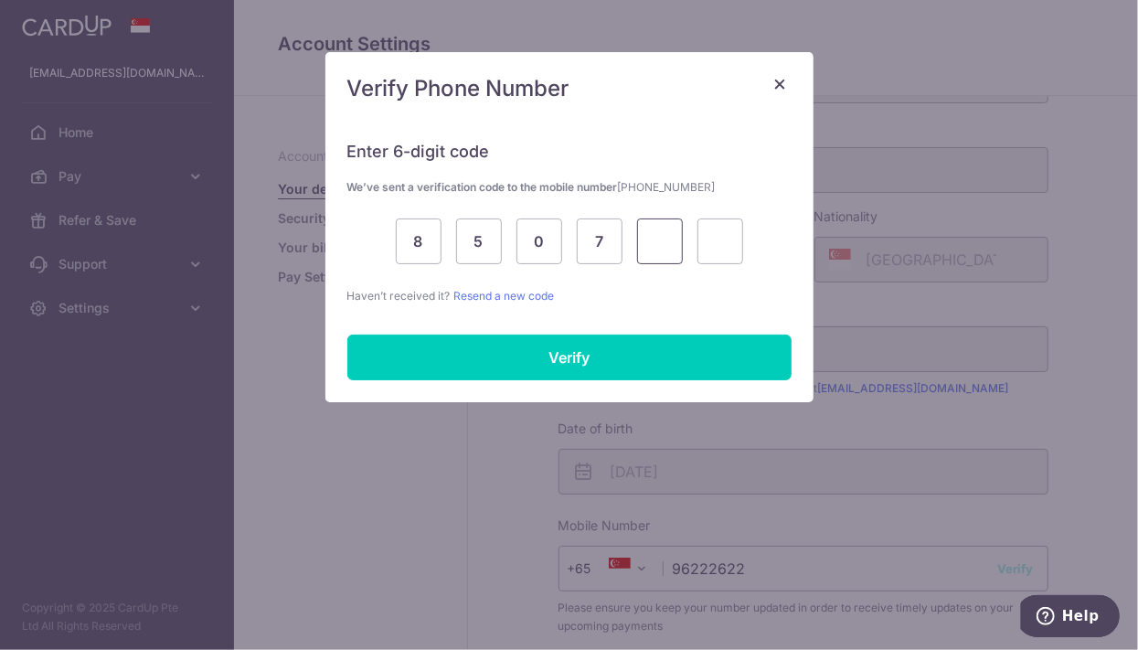
type input "9"
type input "4"
click at [463, 364] on input "Verify" at bounding box center [569, 358] width 444 height 46
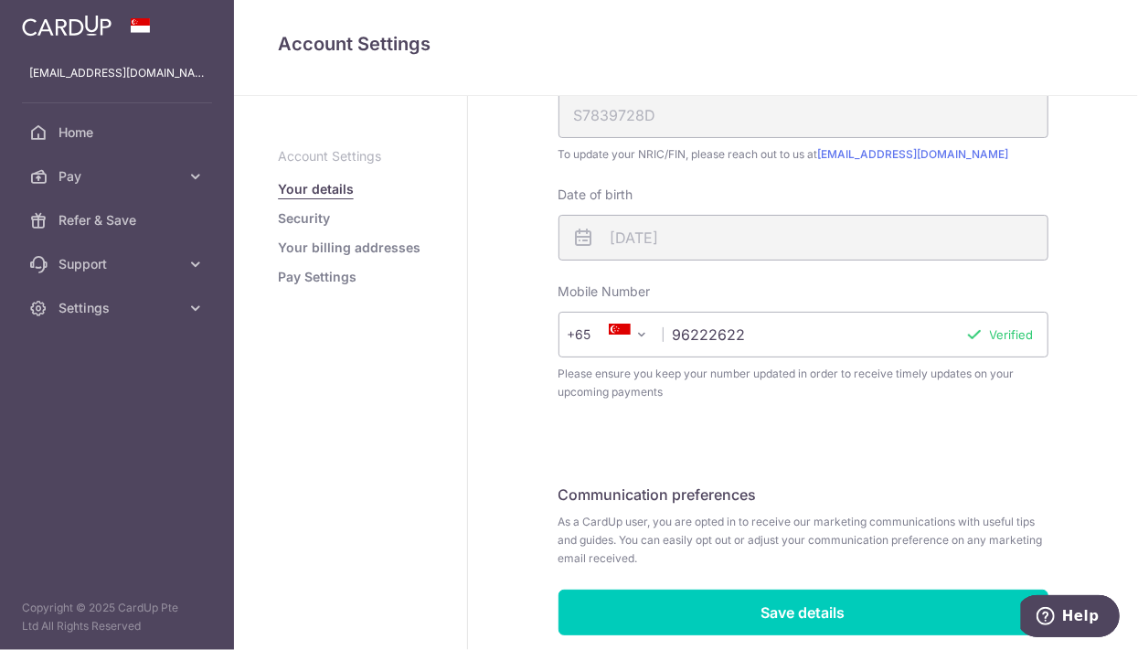
scroll to position [528, 0]
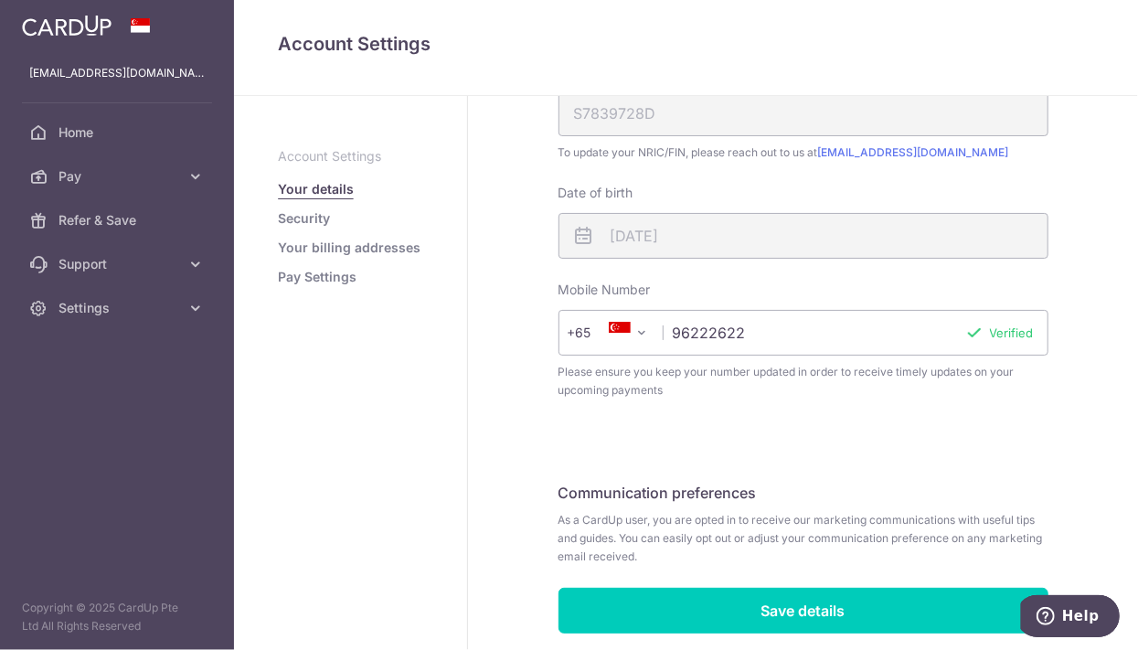
click at [311, 222] on link "Security" at bounding box center [304, 218] width 52 height 18
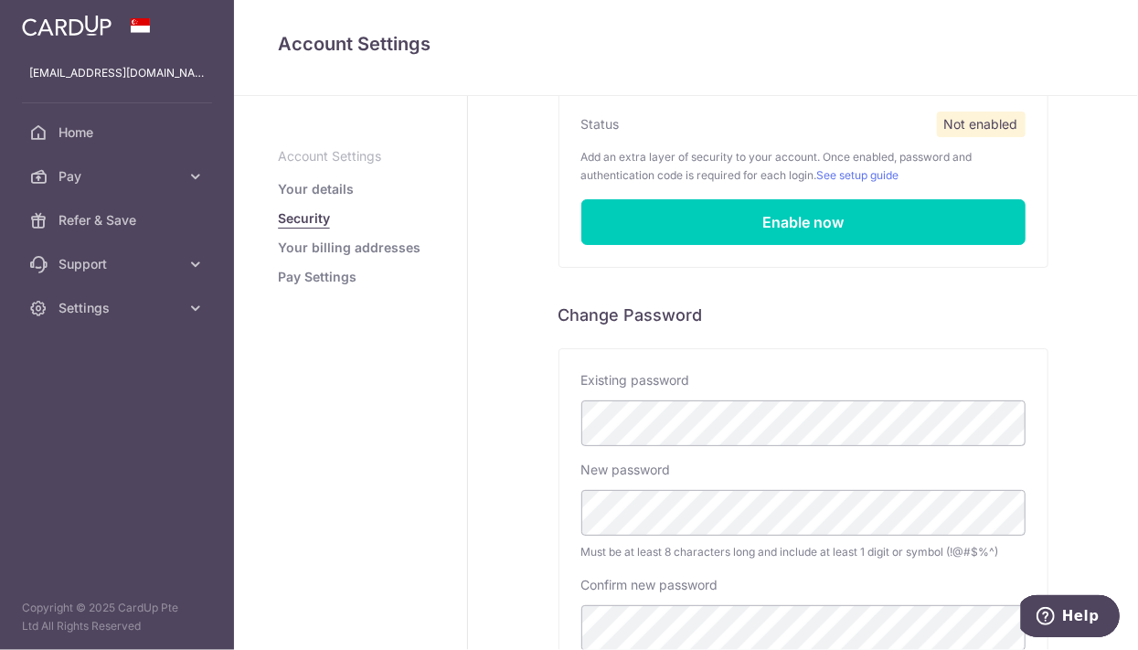
scroll to position [312, 0]
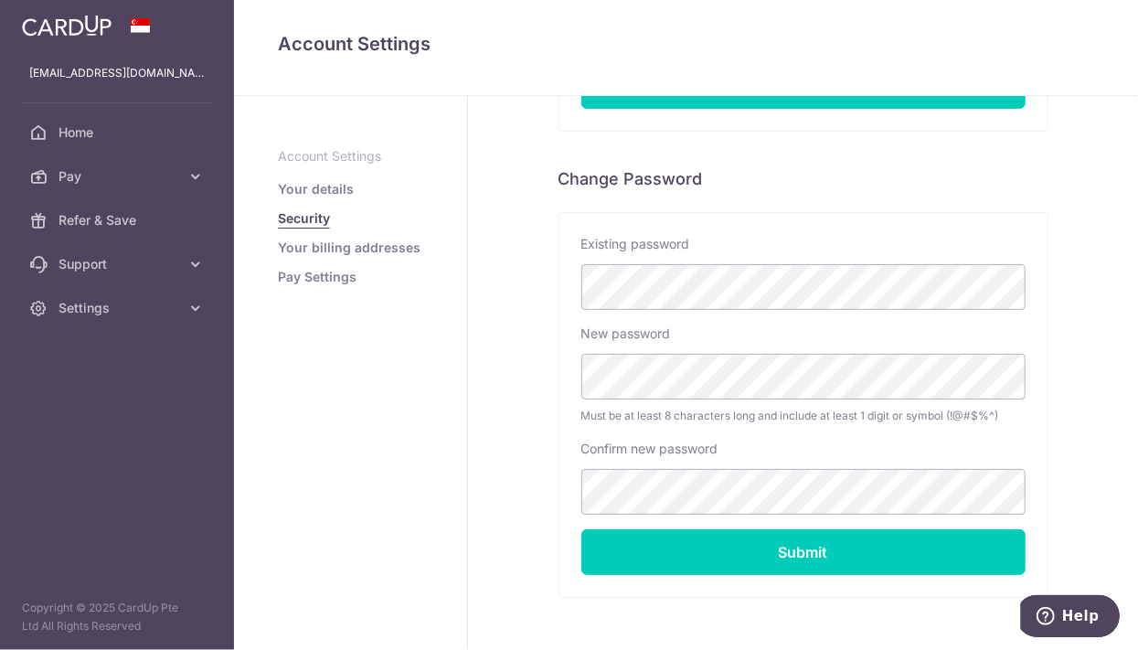
click at [345, 249] on link "Your billing addresses" at bounding box center [349, 248] width 143 height 18
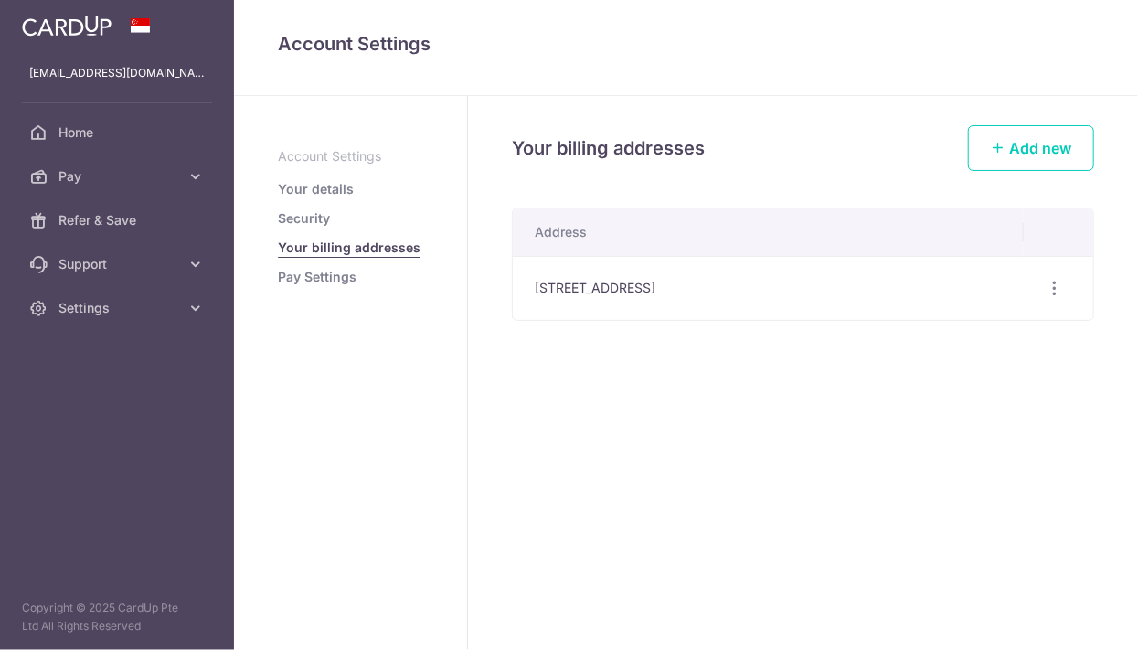
click at [329, 274] on link "Pay Settings" at bounding box center [317, 277] width 79 height 18
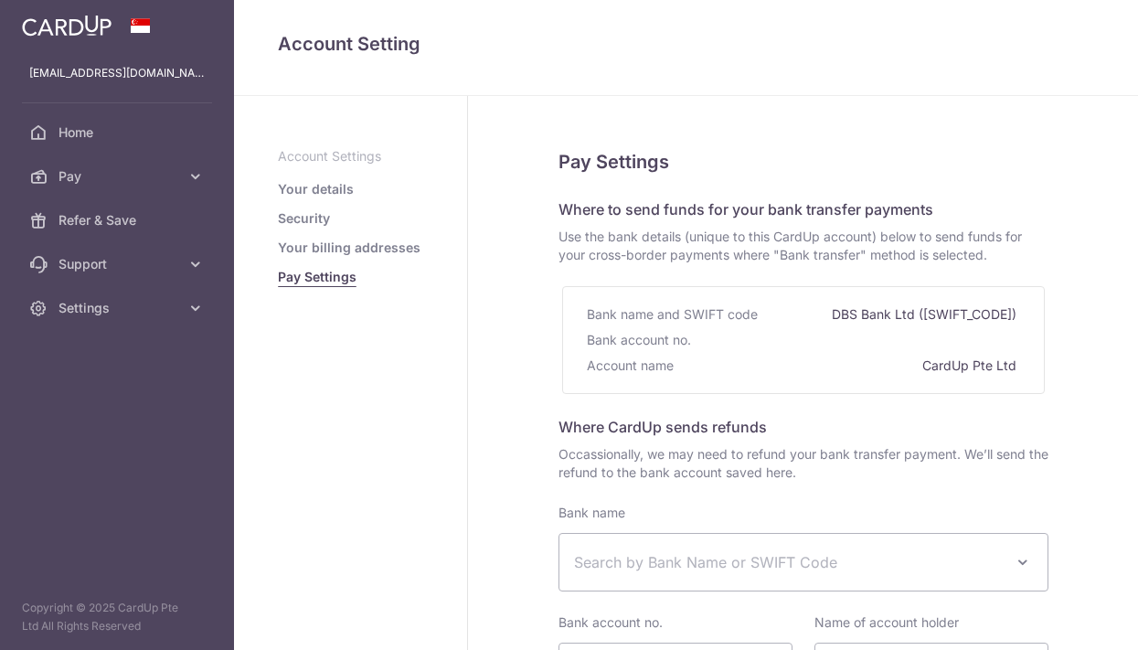
select select
click at [308, 246] on link "Your billing addresses" at bounding box center [349, 248] width 143 height 18
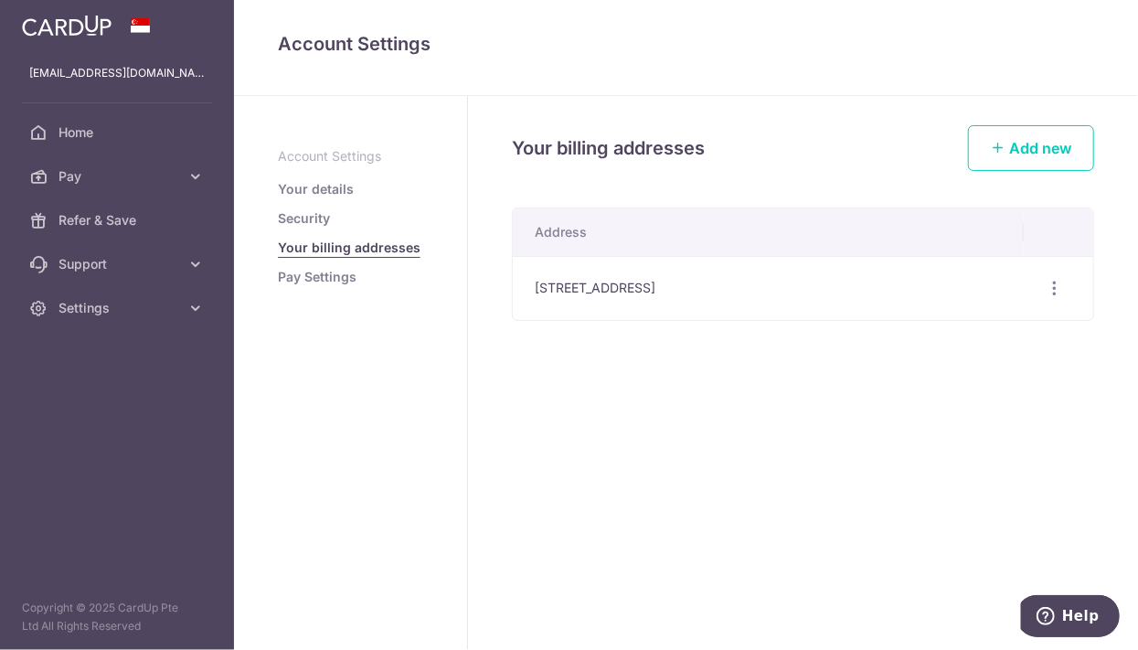
click at [307, 220] on link "Security" at bounding box center [304, 218] width 52 height 18
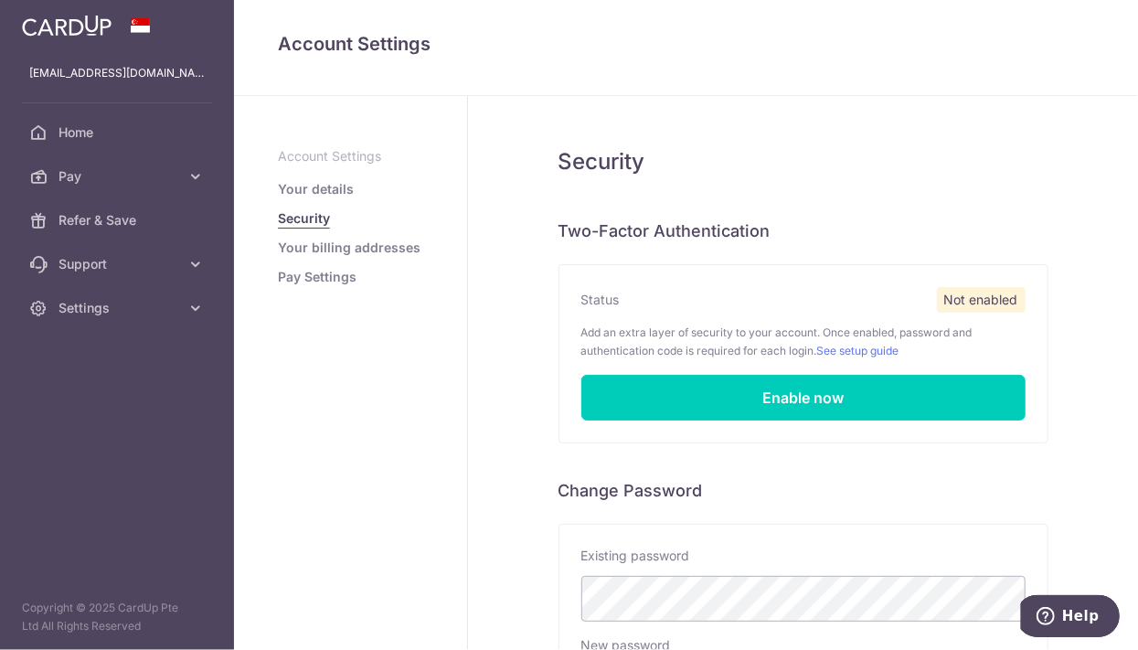
scroll to position [312, 0]
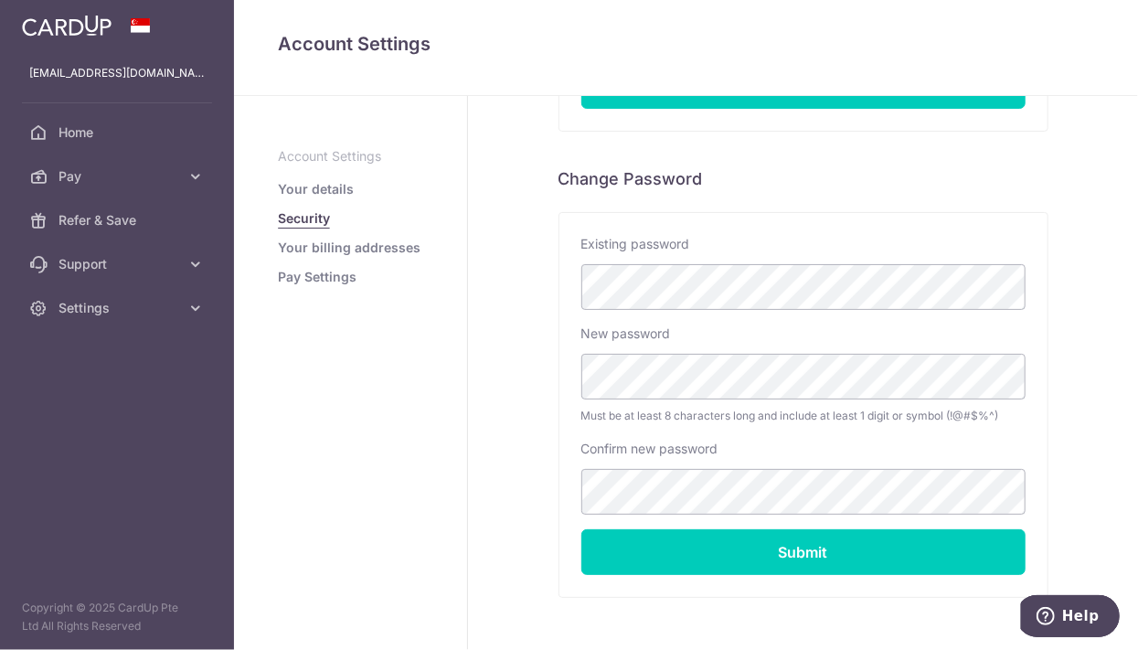
click at [300, 189] on link "Your details" at bounding box center [316, 189] width 76 height 18
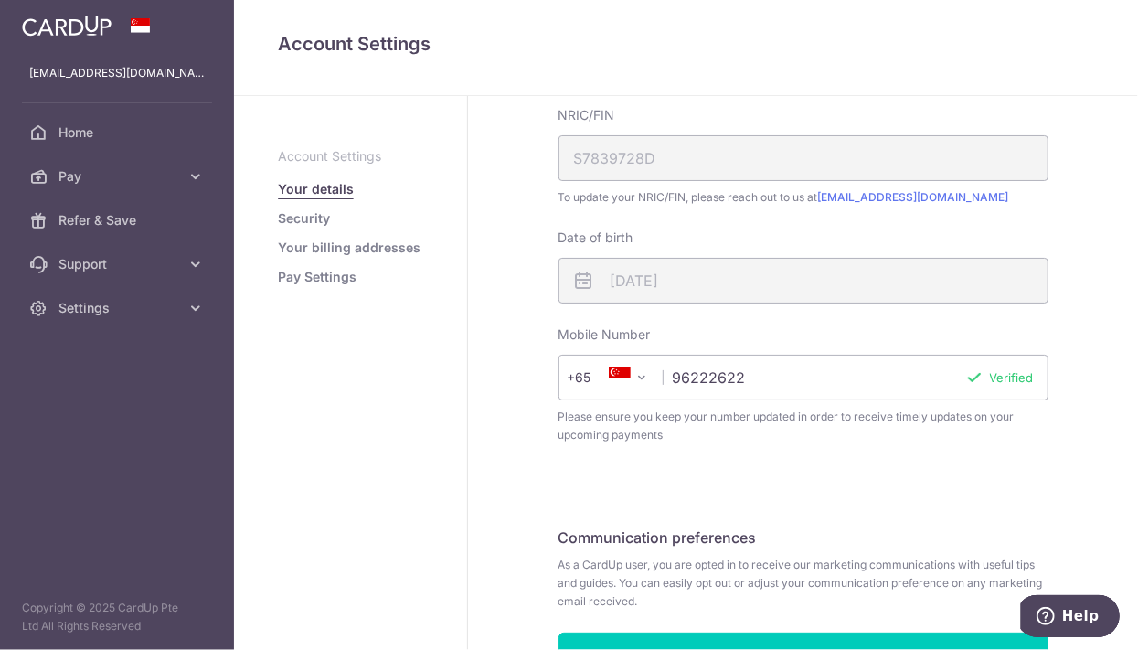
scroll to position [528, 0]
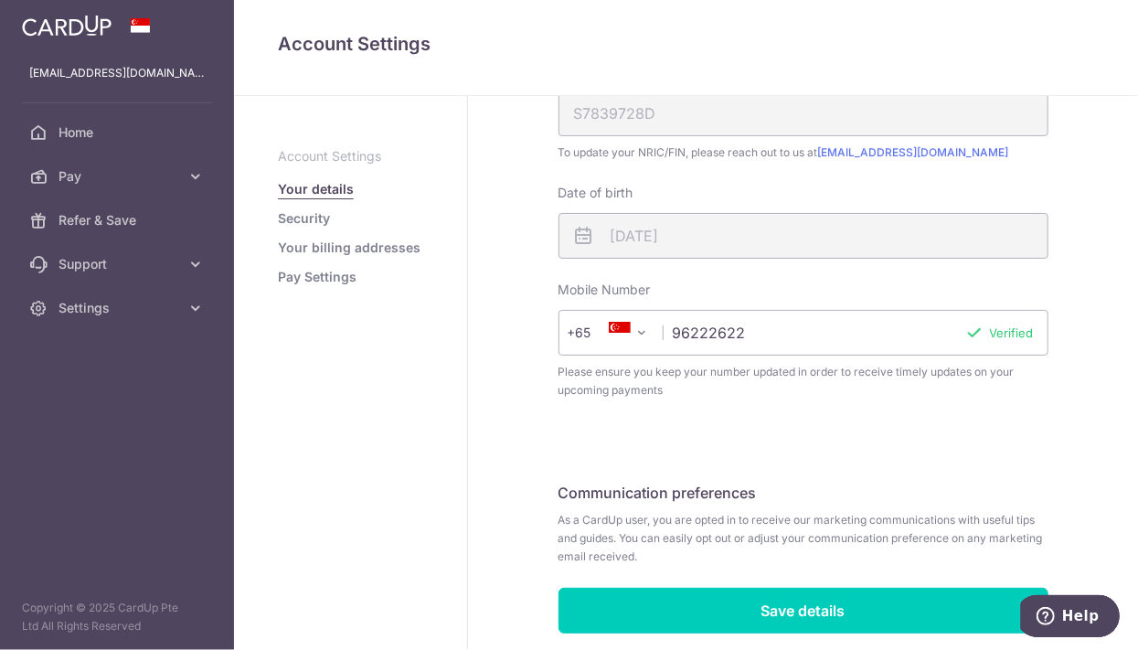
click at [321, 154] on p "Account Settings" at bounding box center [350, 156] width 145 height 18
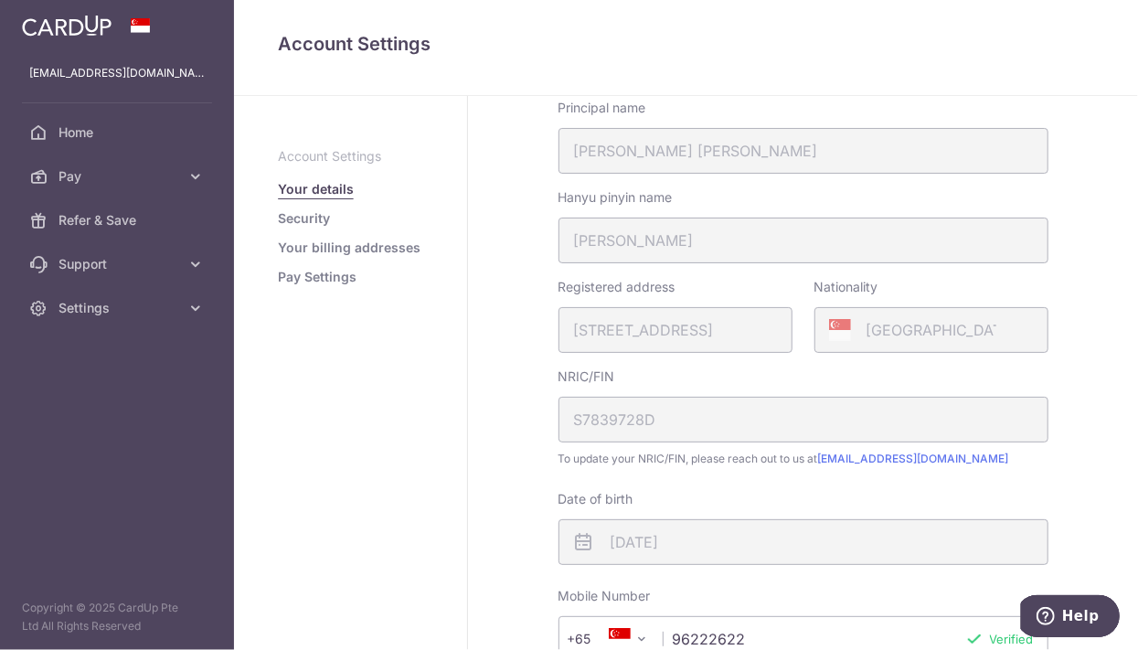
click at [90, 278] on link "Support" at bounding box center [117, 264] width 234 height 44
click at [91, 419] on span "Settings" at bounding box center [119, 419] width 121 height 18
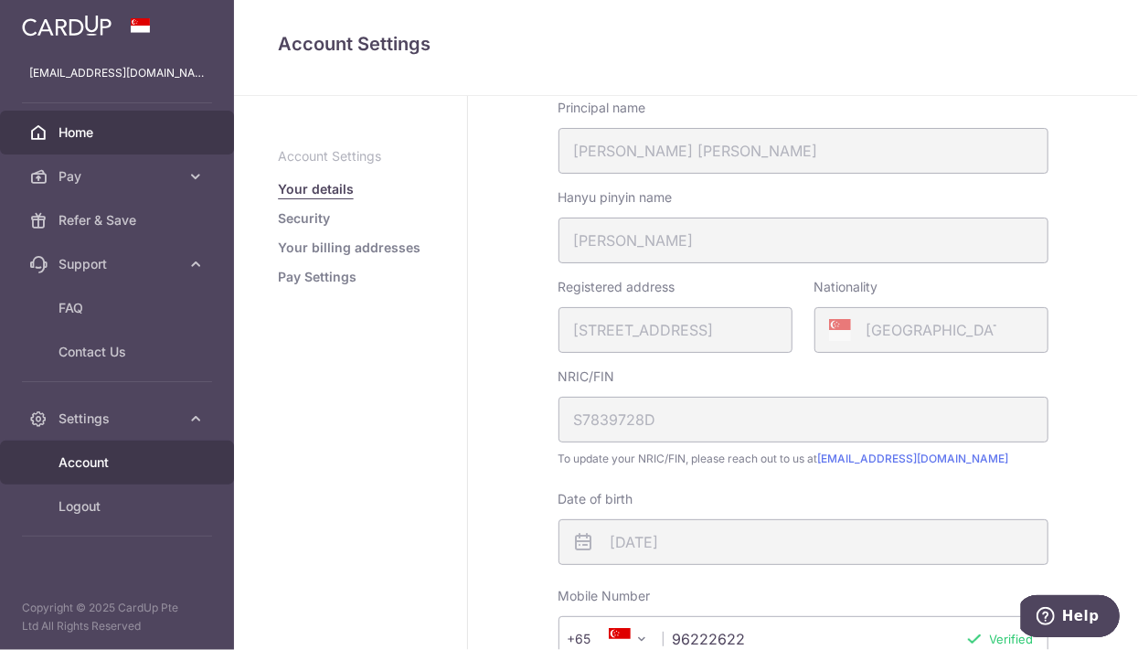
click at [86, 130] on span "Home" at bounding box center [119, 132] width 121 height 18
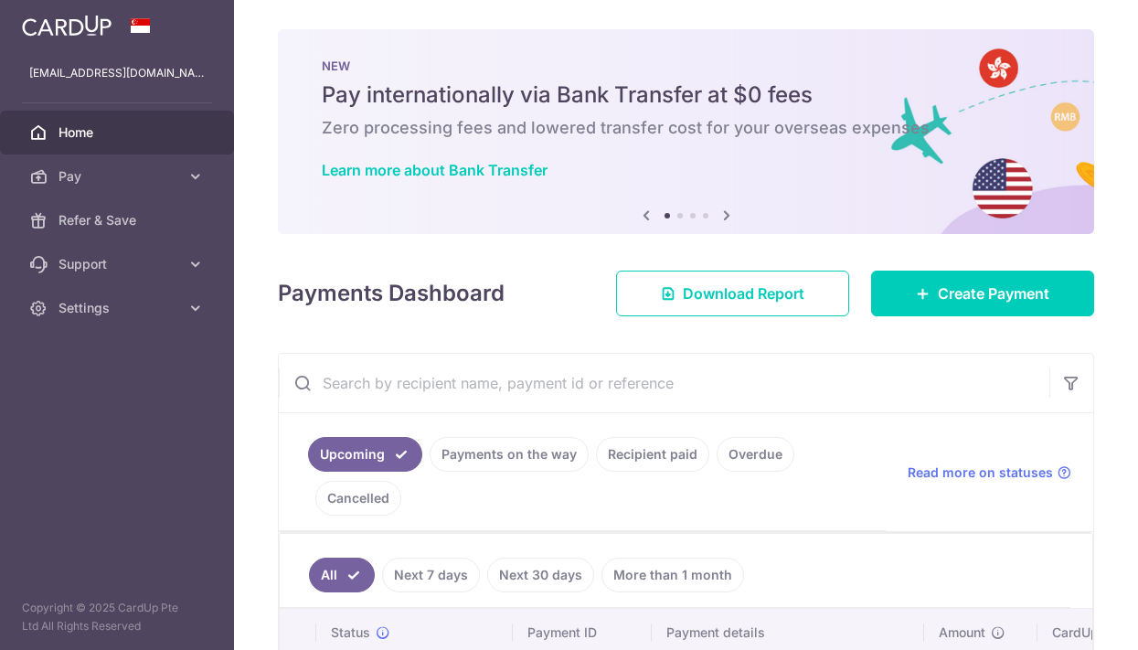
click at [118, 69] on p "[EMAIL_ADDRESS][DOMAIN_NAME]" at bounding box center [117, 73] width 176 height 18
click at [103, 177] on span "Pay" at bounding box center [119, 176] width 121 height 18
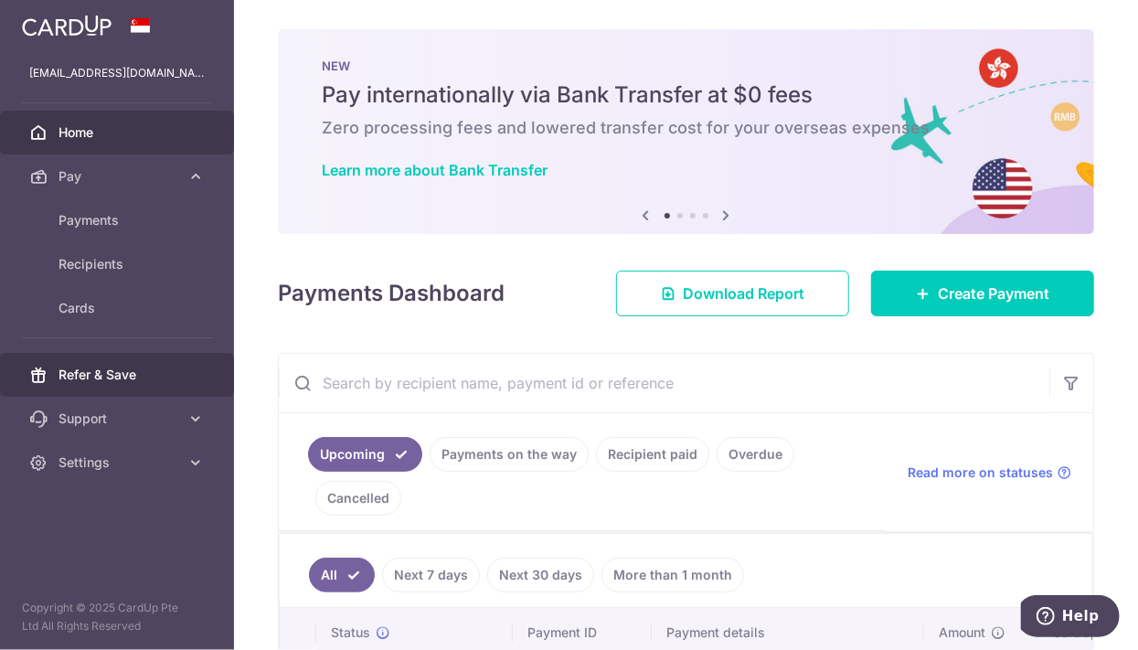
click at [113, 372] on span "Refer & Save" at bounding box center [119, 375] width 121 height 18
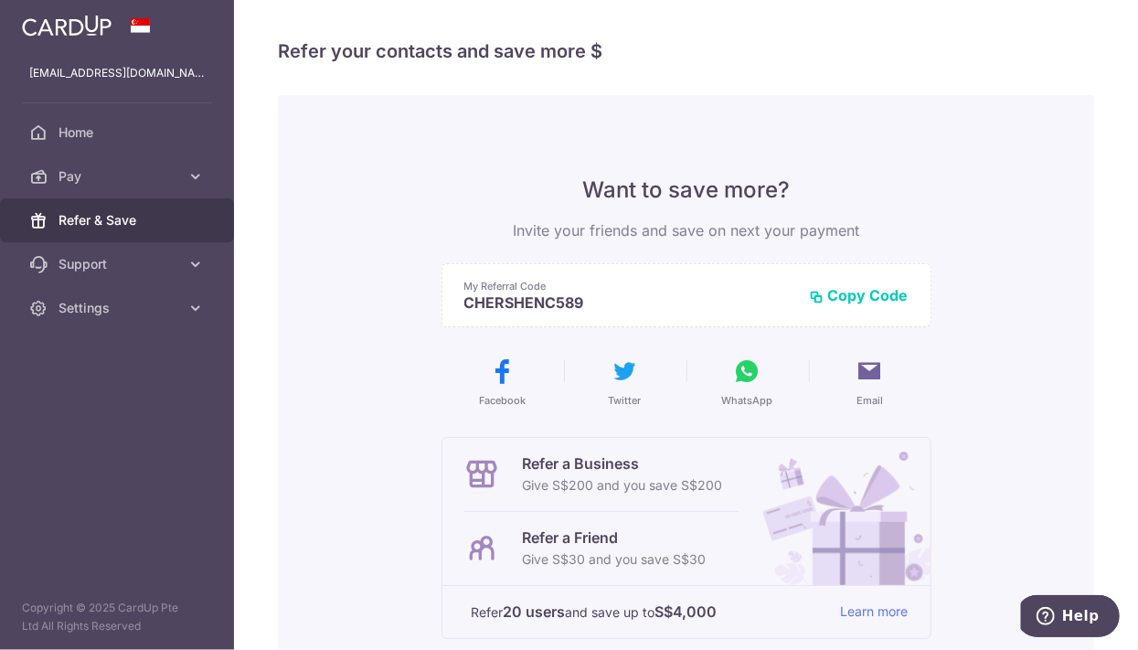
click at [110, 265] on span "Support" at bounding box center [119, 264] width 121 height 18
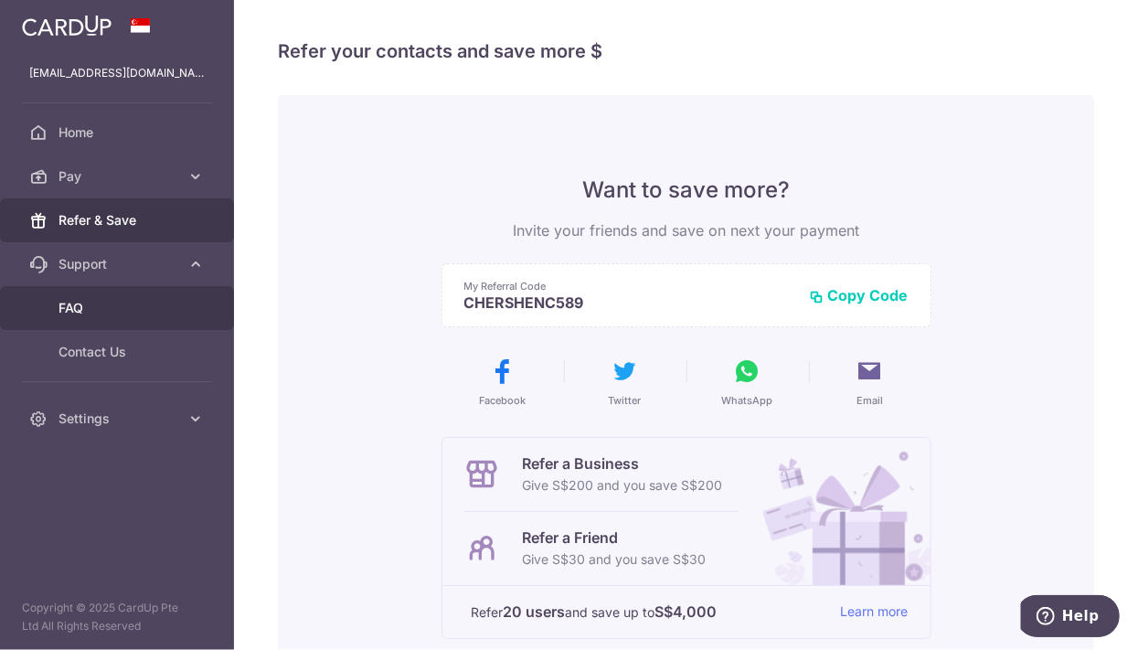
click at [90, 308] on span "FAQ" at bounding box center [119, 308] width 121 height 18
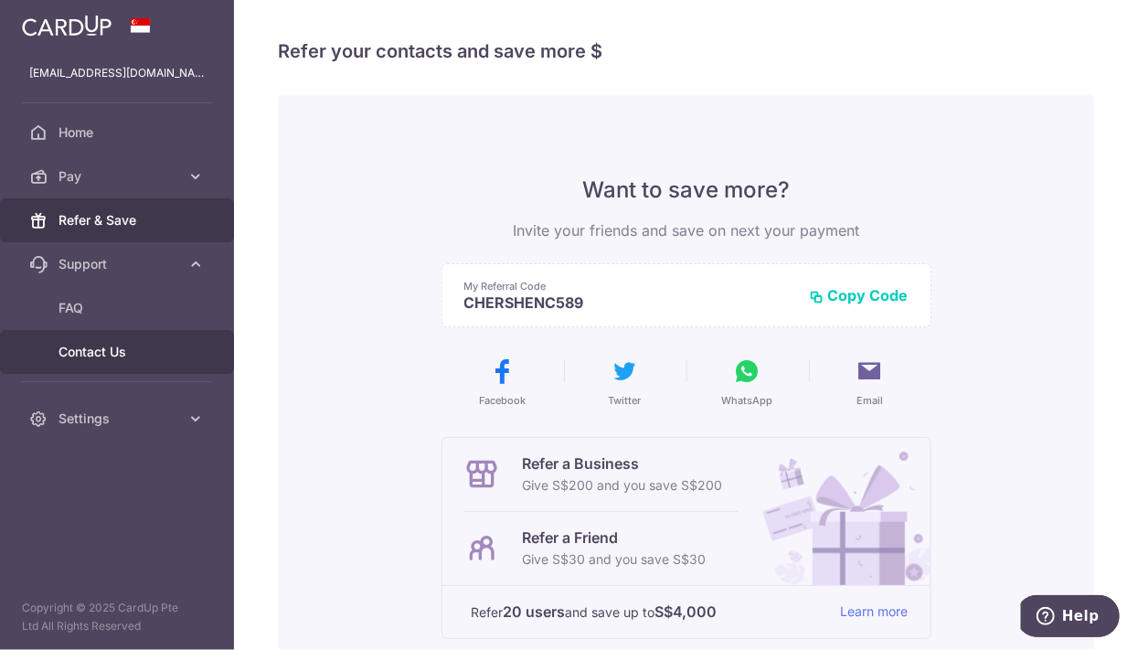
click at [95, 353] on span "Contact Us" at bounding box center [119, 352] width 121 height 18
click at [100, 351] on span "Contact Us" at bounding box center [119, 352] width 121 height 18
click at [99, 354] on span "Account" at bounding box center [119, 352] width 121 height 18
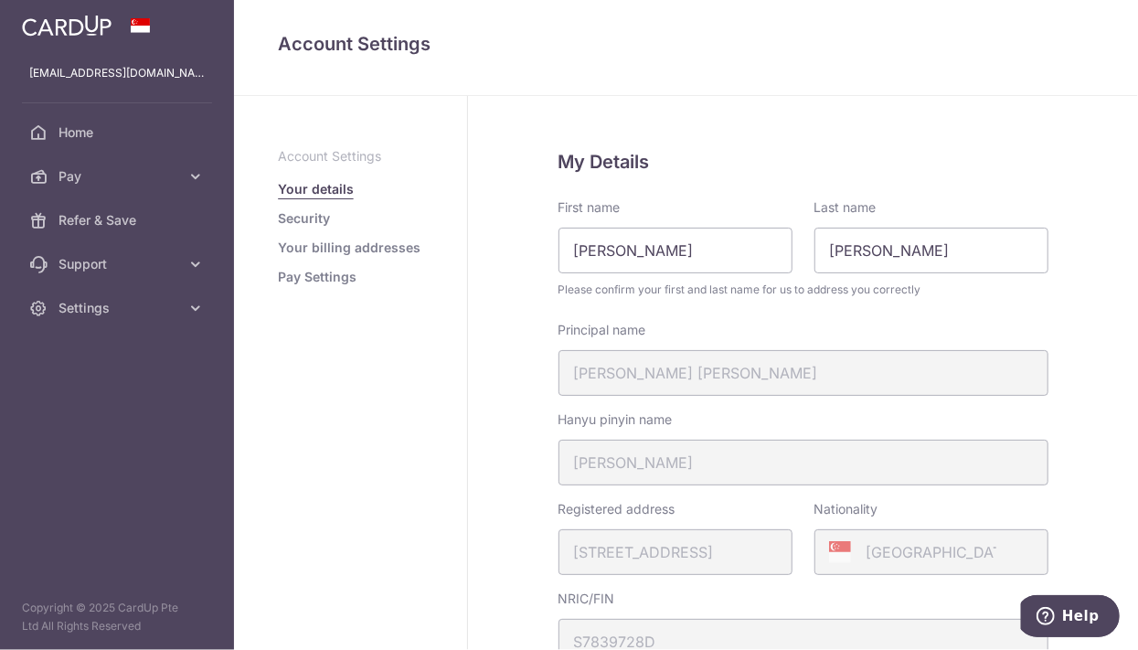
click at [101, 300] on span "Settings" at bounding box center [119, 308] width 121 height 18
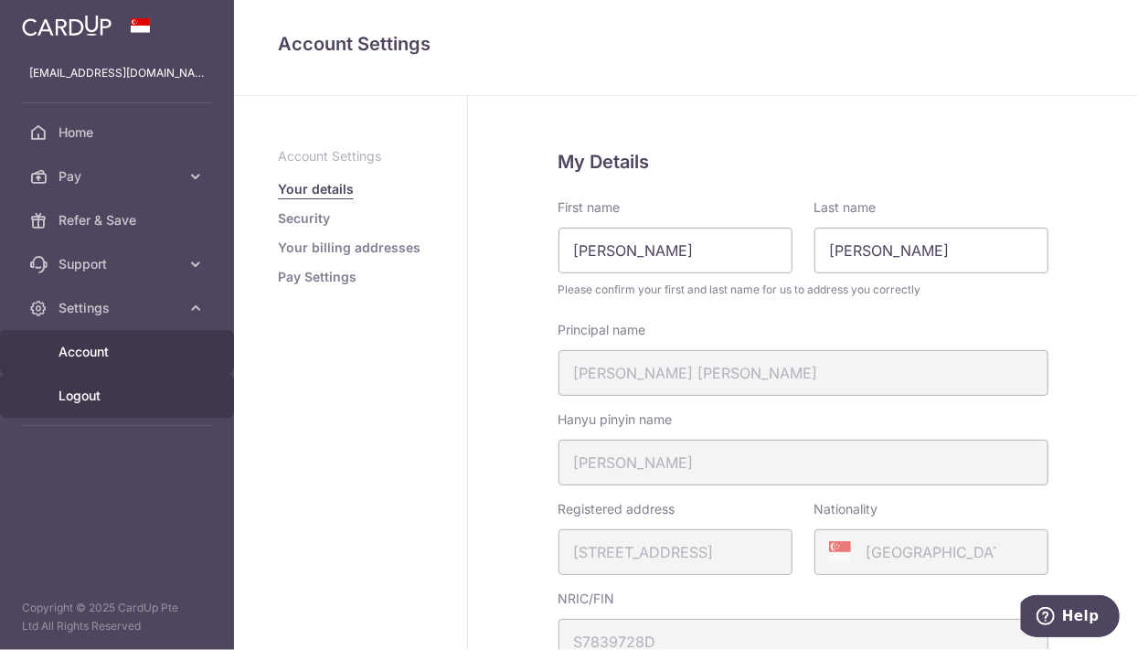
drag, startPoint x: 0, startPoint y: 0, endPoint x: 89, endPoint y: 392, distance: 402.1
click at [89, 392] on span "Logout" at bounding box center [119, 396] width 121 height 18
